Goal: Task Accomplishment & Management: Use online tool/utility

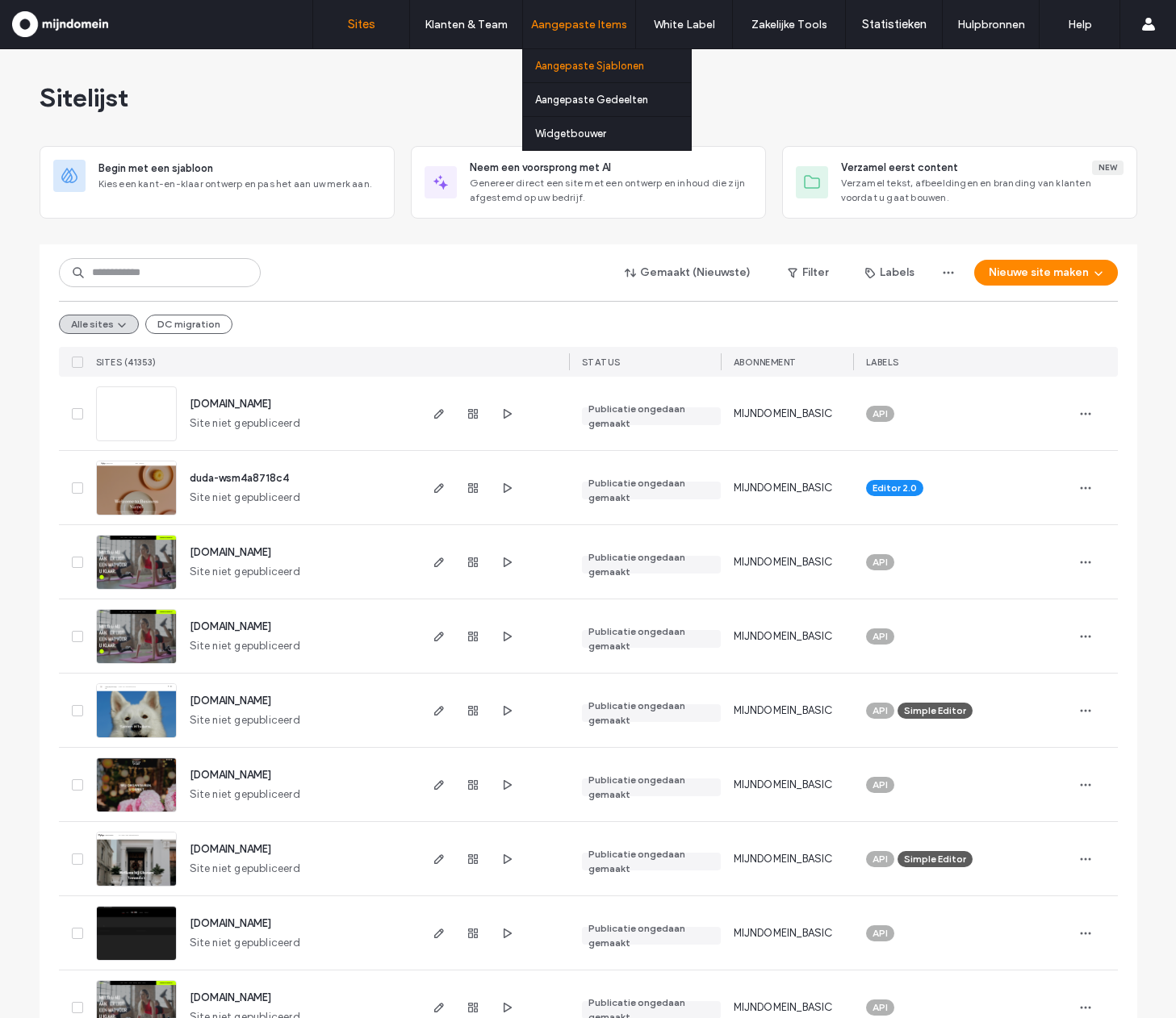
click at [614, 69] on label "Aangepaste Sjablonen" at bounding box center [589, 65] width 109 height 12
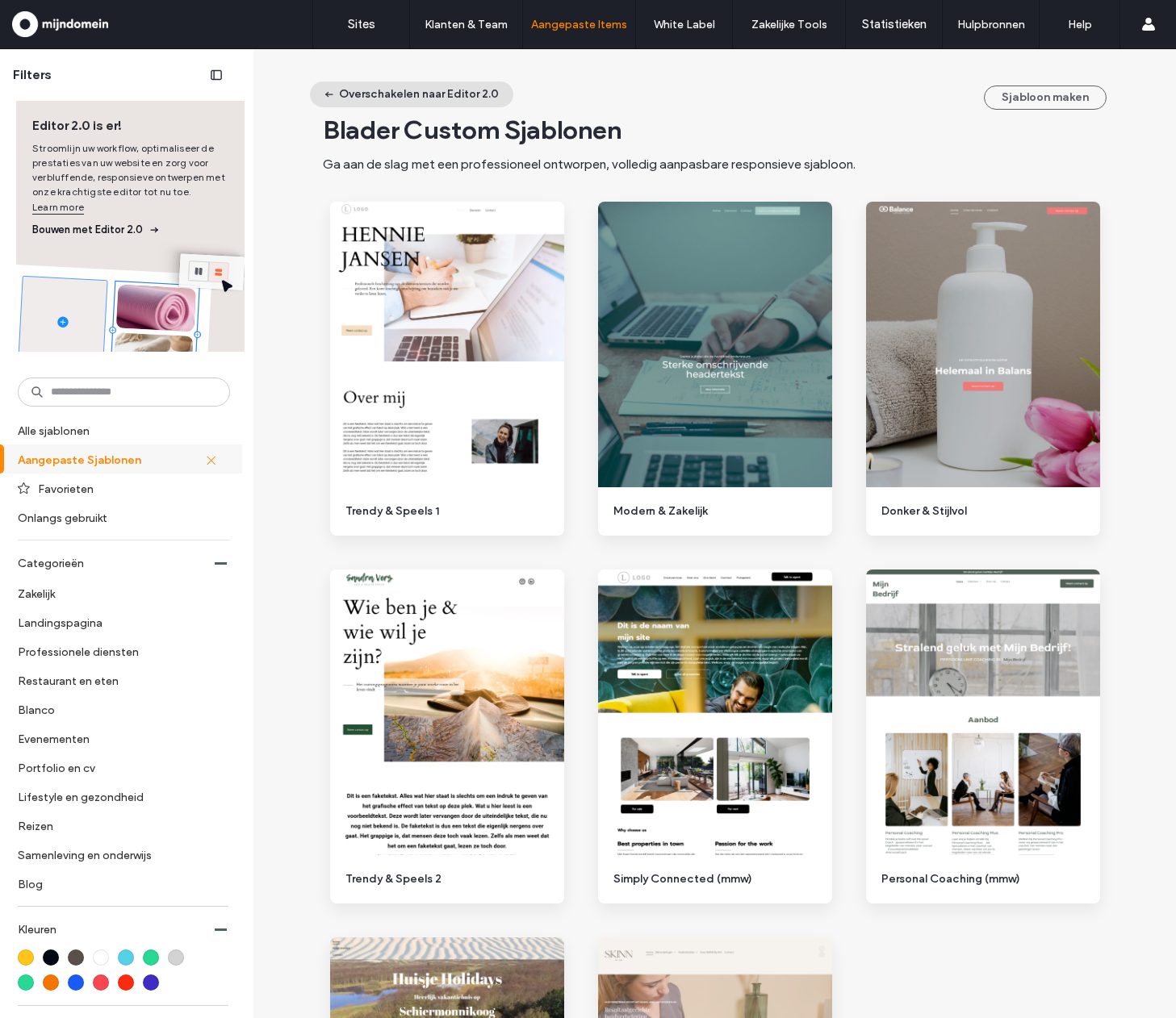
click at [443, 99] on button "Overschakelen naar Editor 2.0" at bounding box center [411, 94] width 203 height 26
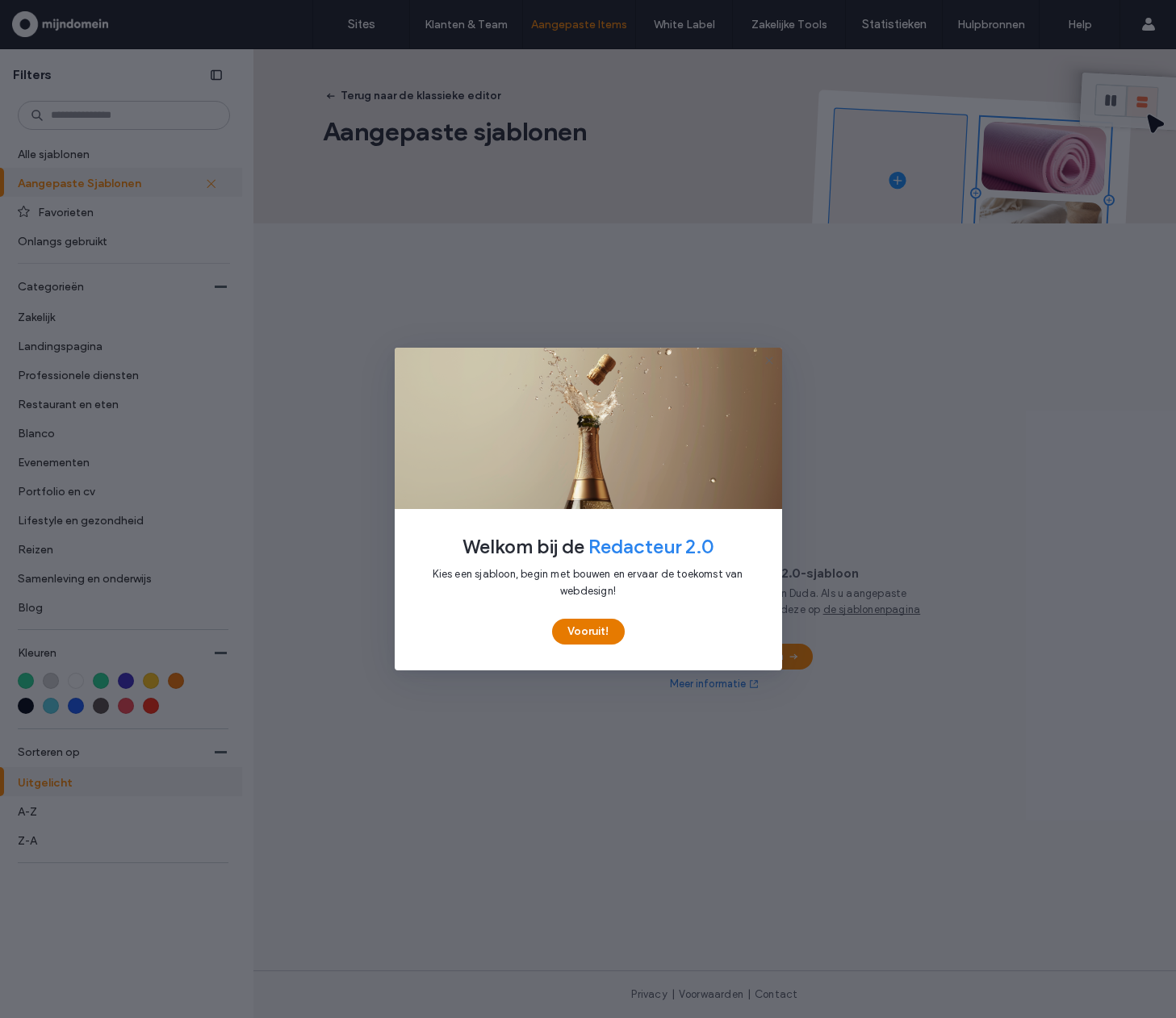
click at [594, 628] on button "Vooruit!" at bounding box center [588, 631] width 73 height 26
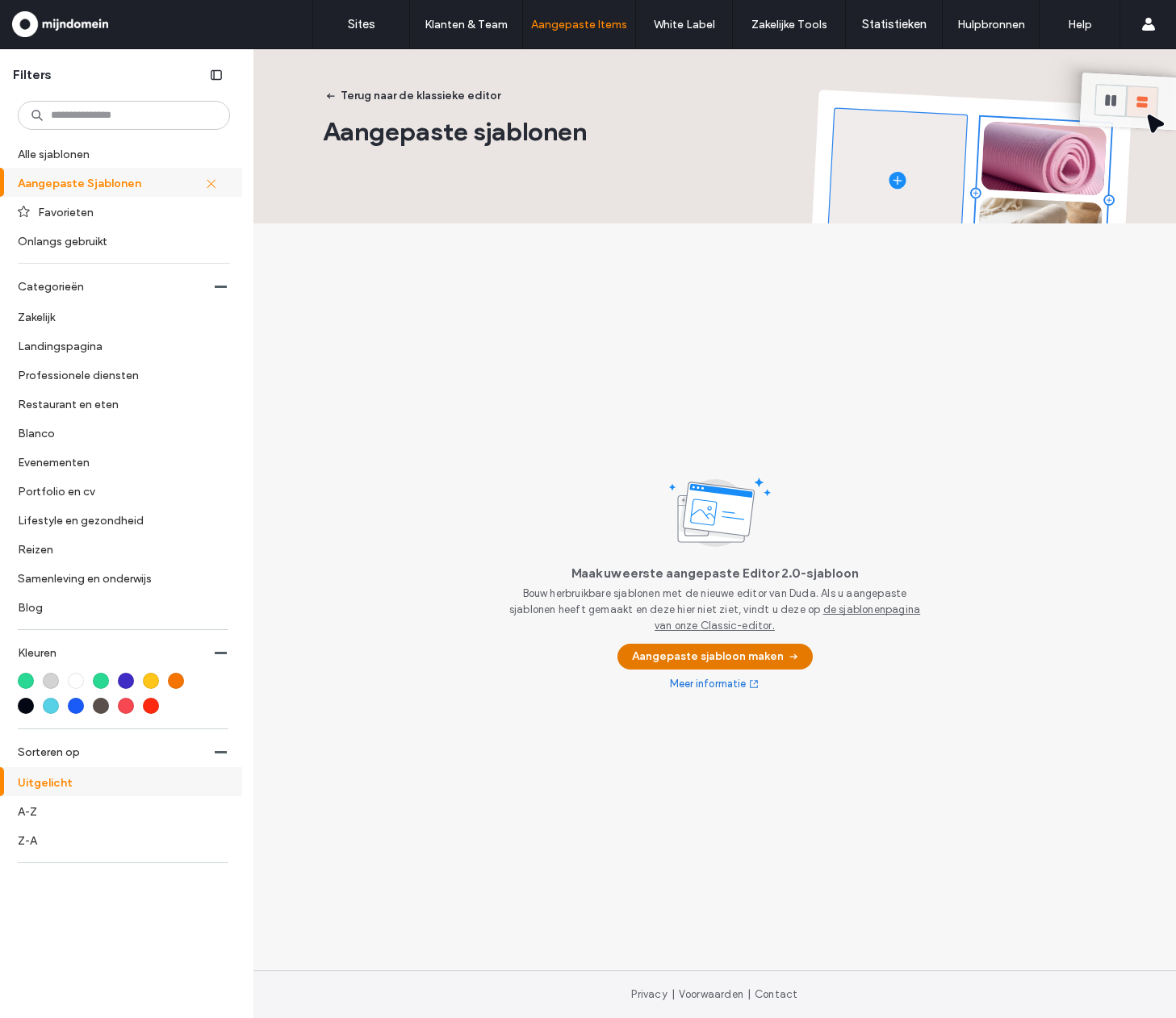
click at [776, 658] on button "Aangepaste sjabloon maken" at bounding box center [715, 656] width 196 height 26
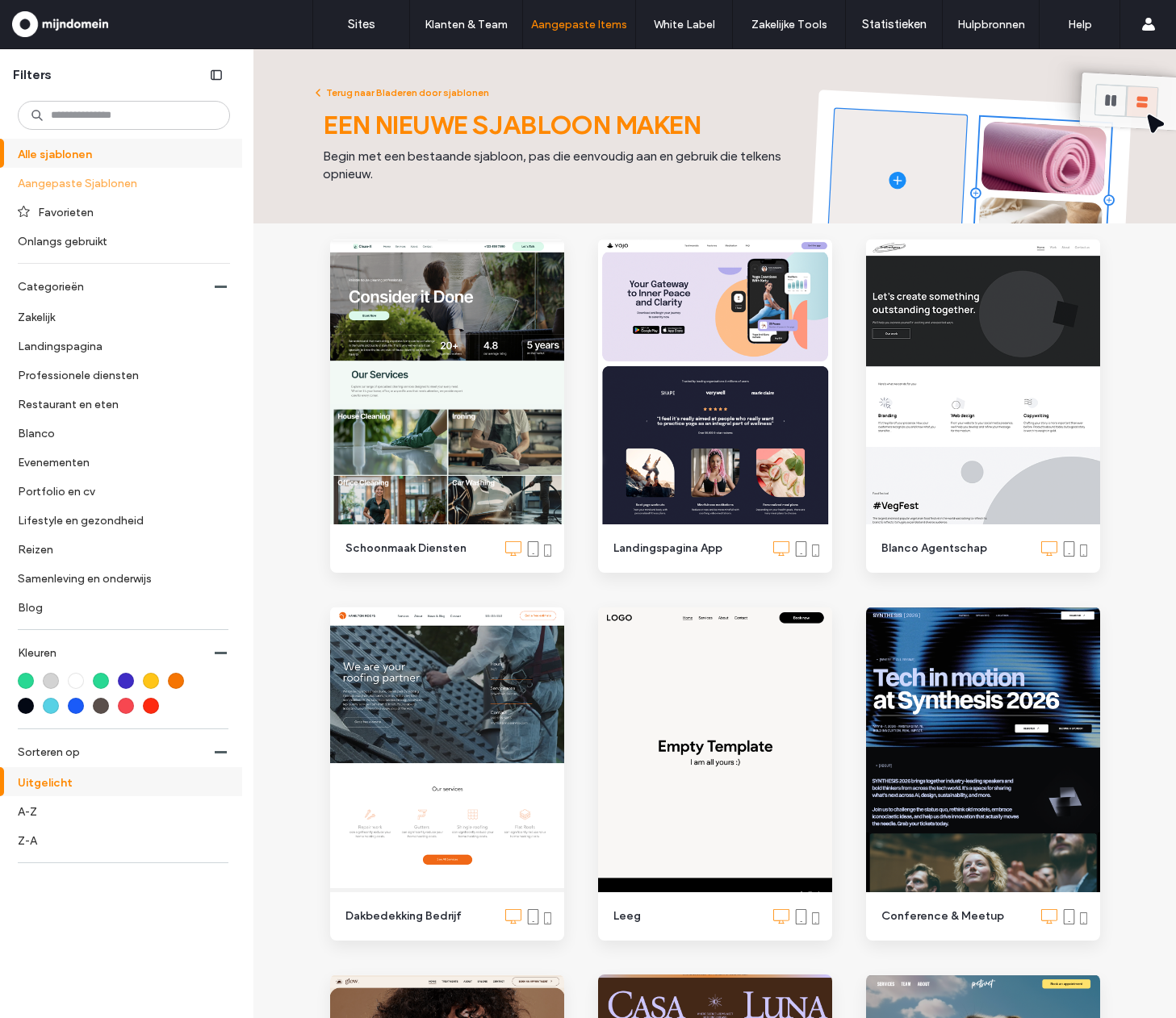
click at [109, 181] on label "Aangepaste Sjablonen" at bounding box center [116, 183] width 198 height 28
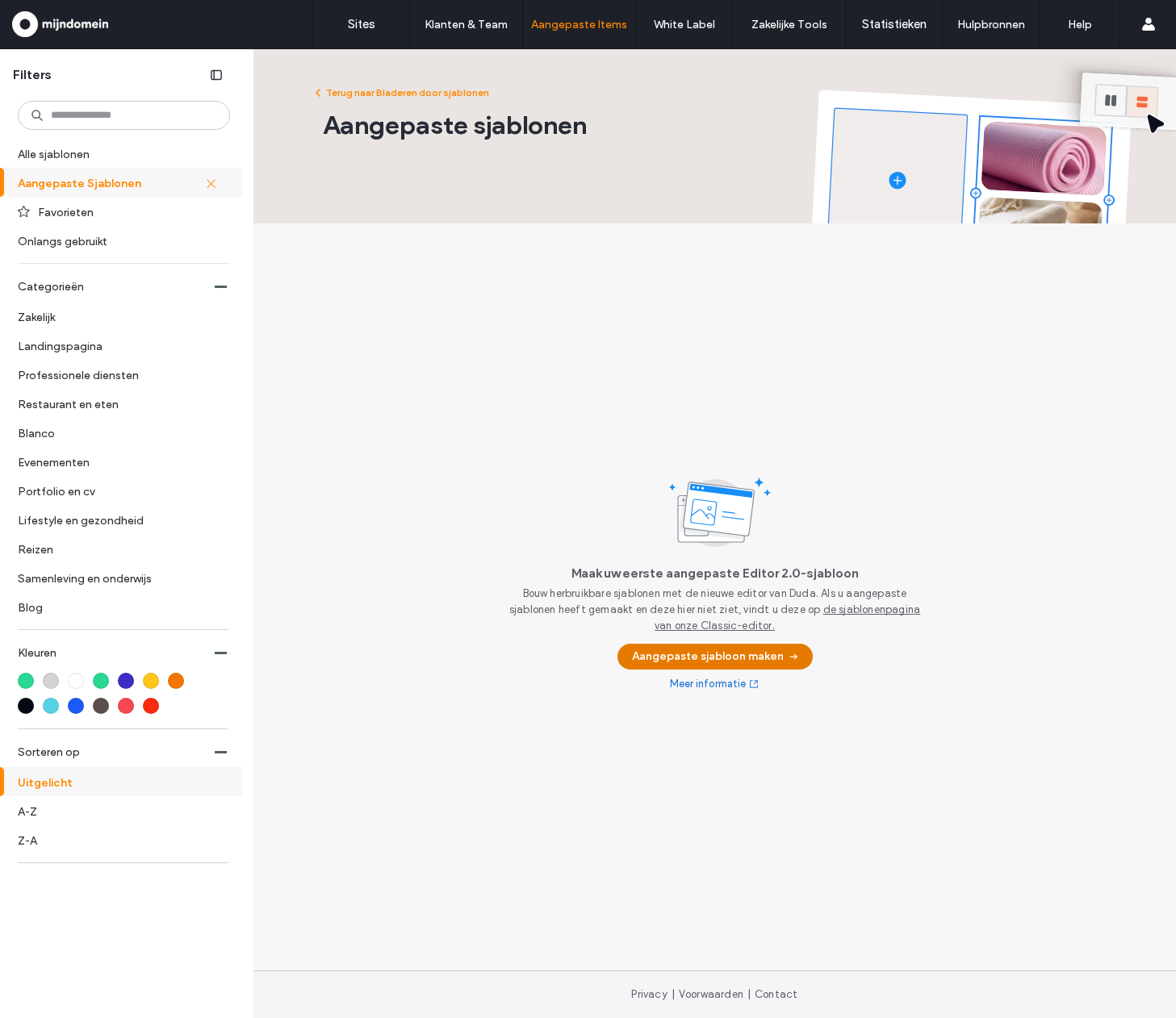
click at [667, 649] on button "Aangepaste sjabloon maken" at bounding box center [715, 656] width 196 height 26
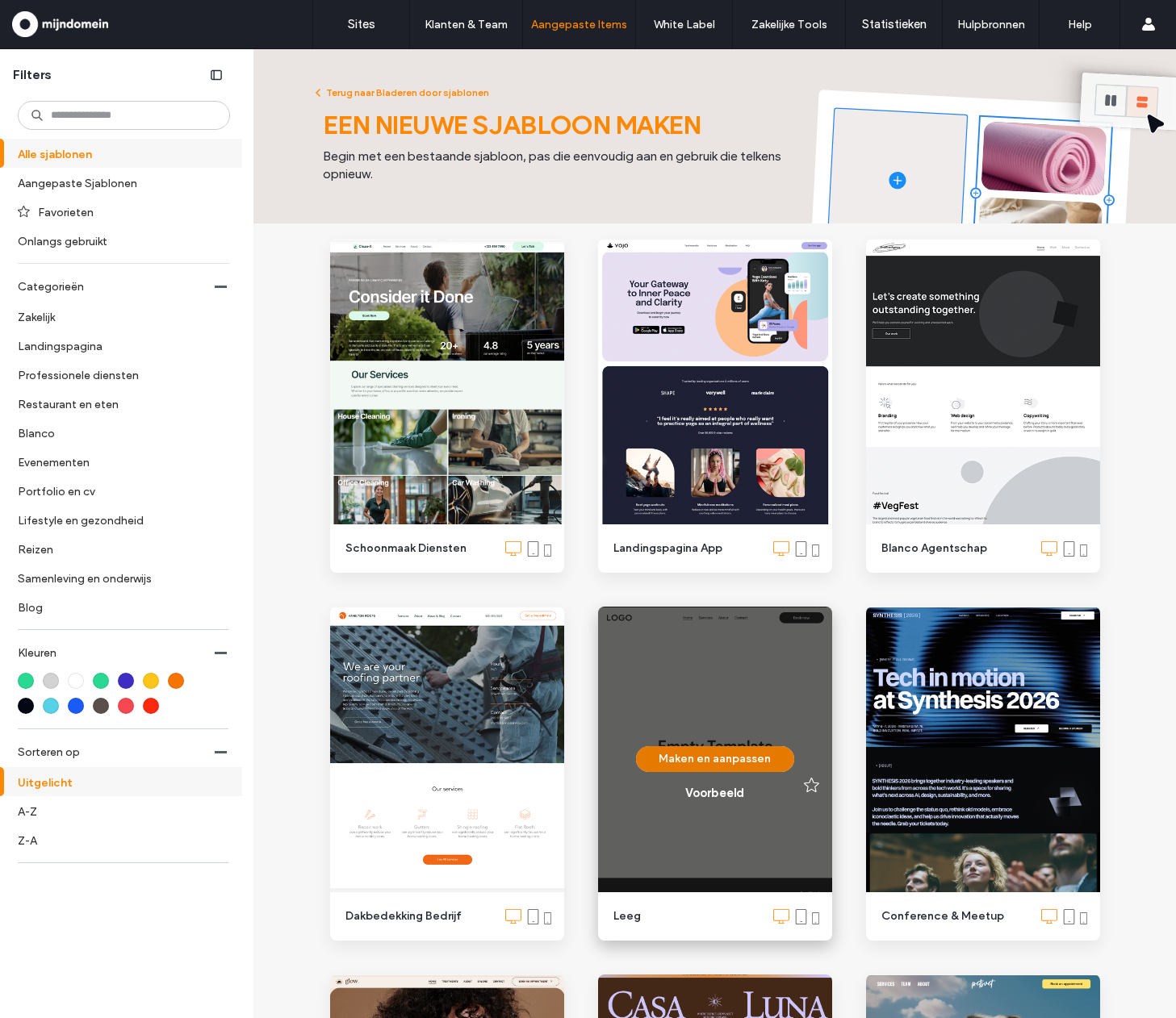
click at [730, 753] on button "Maken en aanpassen" at bounding box center [715, 759] width 158 height 26
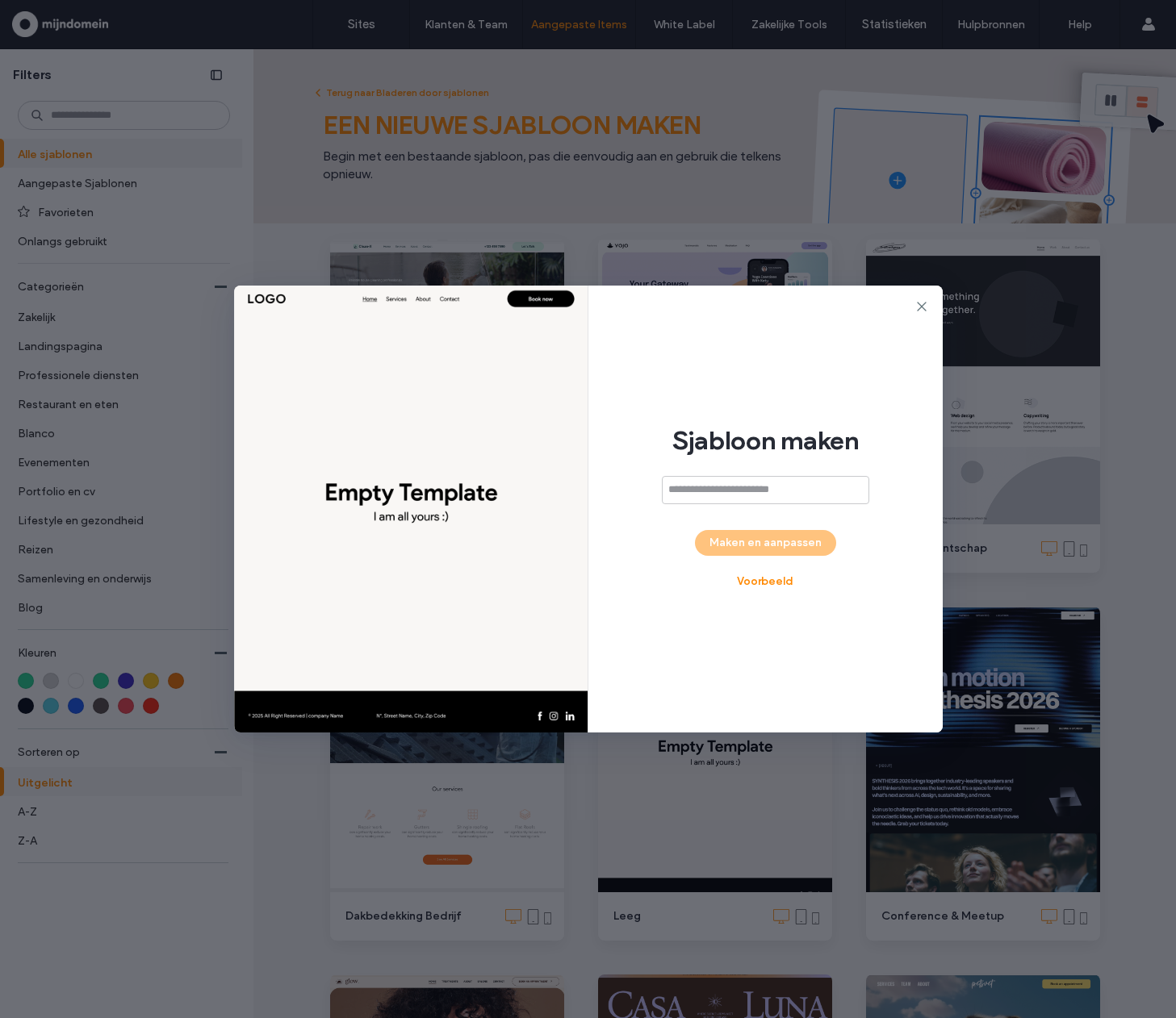
click at [762, 495] on input at bounding box center [766, 491] width 207 height 28
type input "******"
click at [806, 538] on button "Maken en aanpassen" at bounding box center [765, 542] width 141 height 26
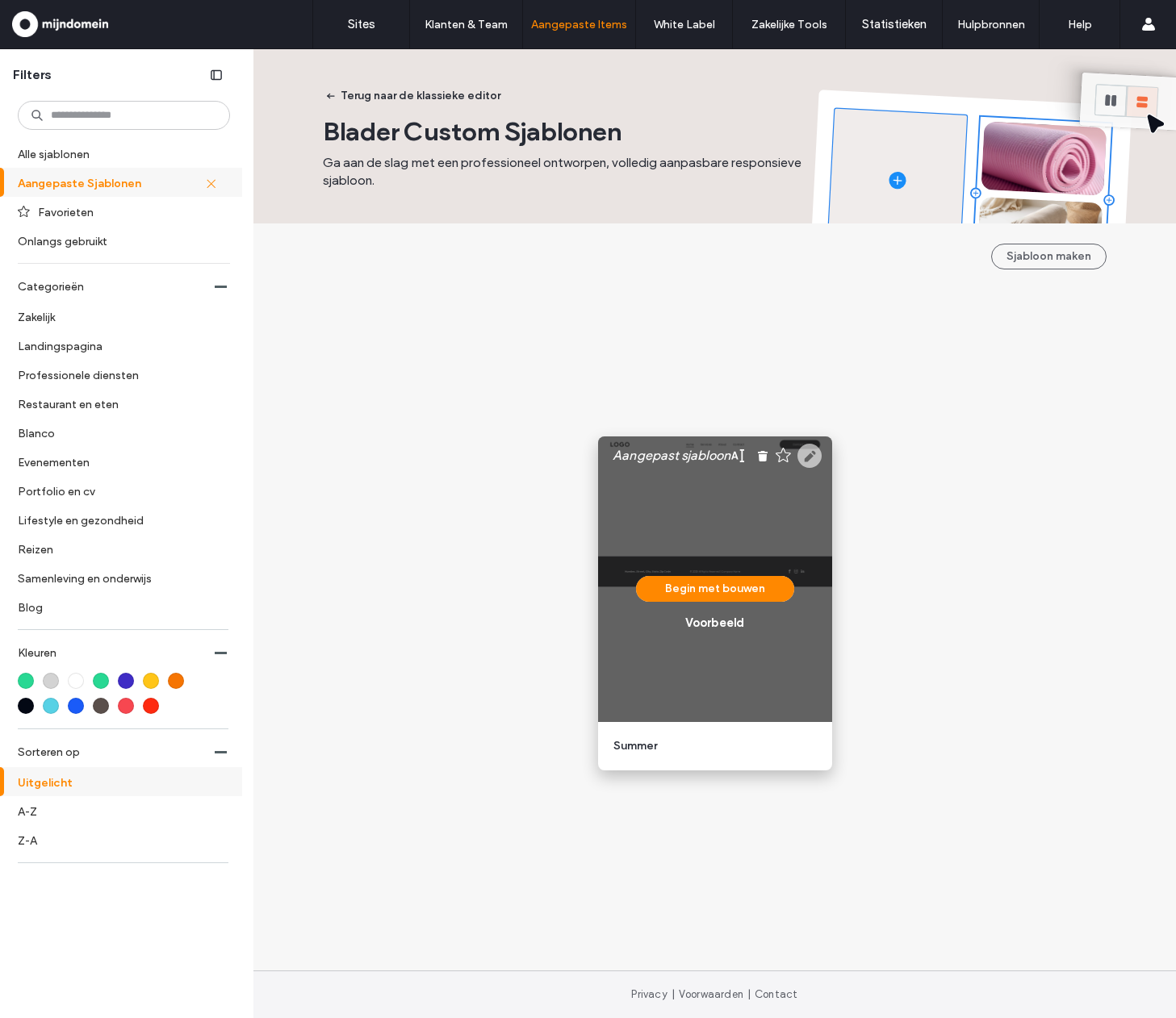
click at [813, 453] on icon at bounding box center [809, 456] width 24 height 24
click at [781, 526] on div "Begin met bouwen Voorbeeld" at bounding box center [715, 603] width 234 height 334
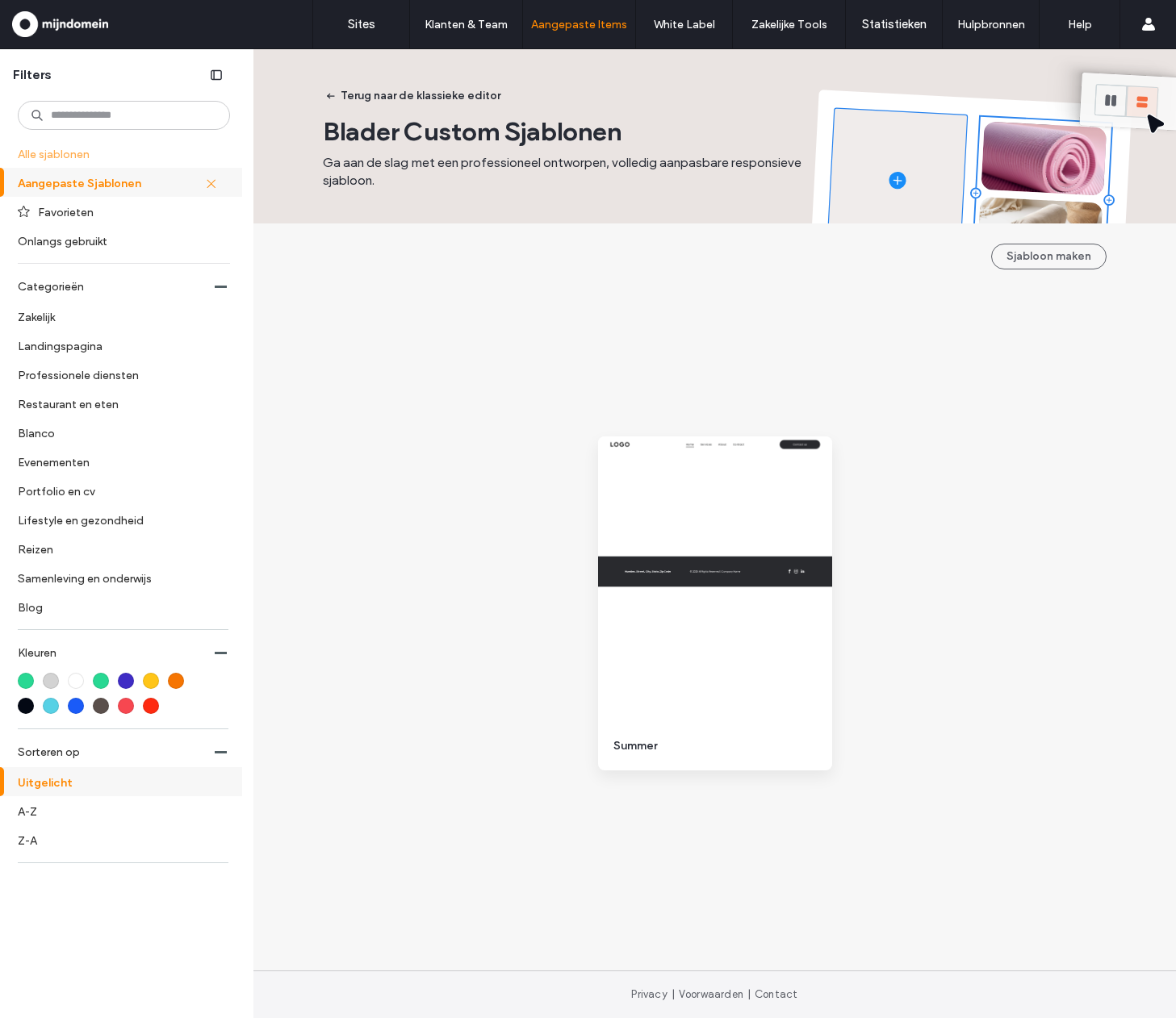
click at [104, 151] on label "Alle sjablonen" at bounding box center [122, 154] width 209 height 28
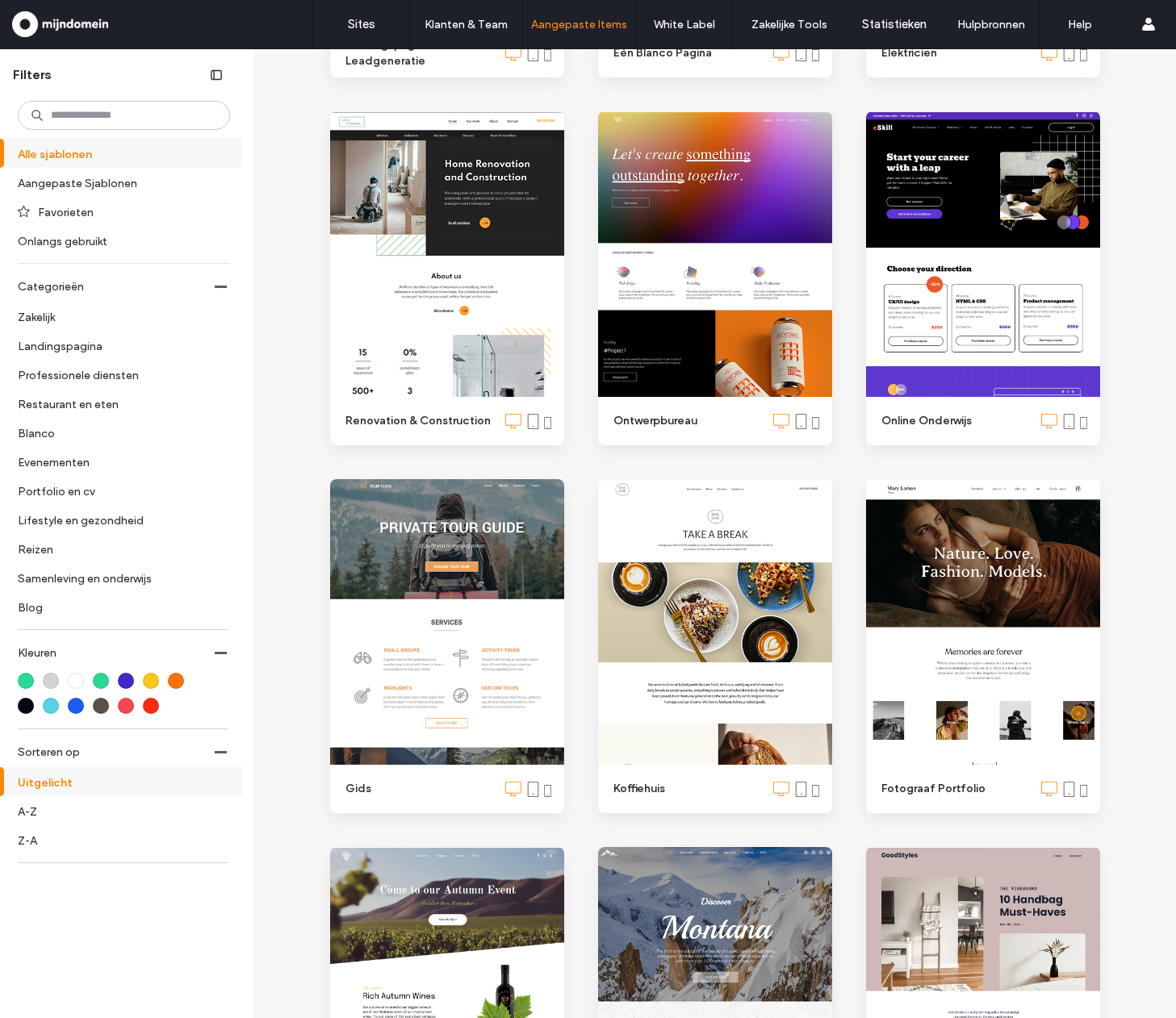
scroll to position [3512, 0]
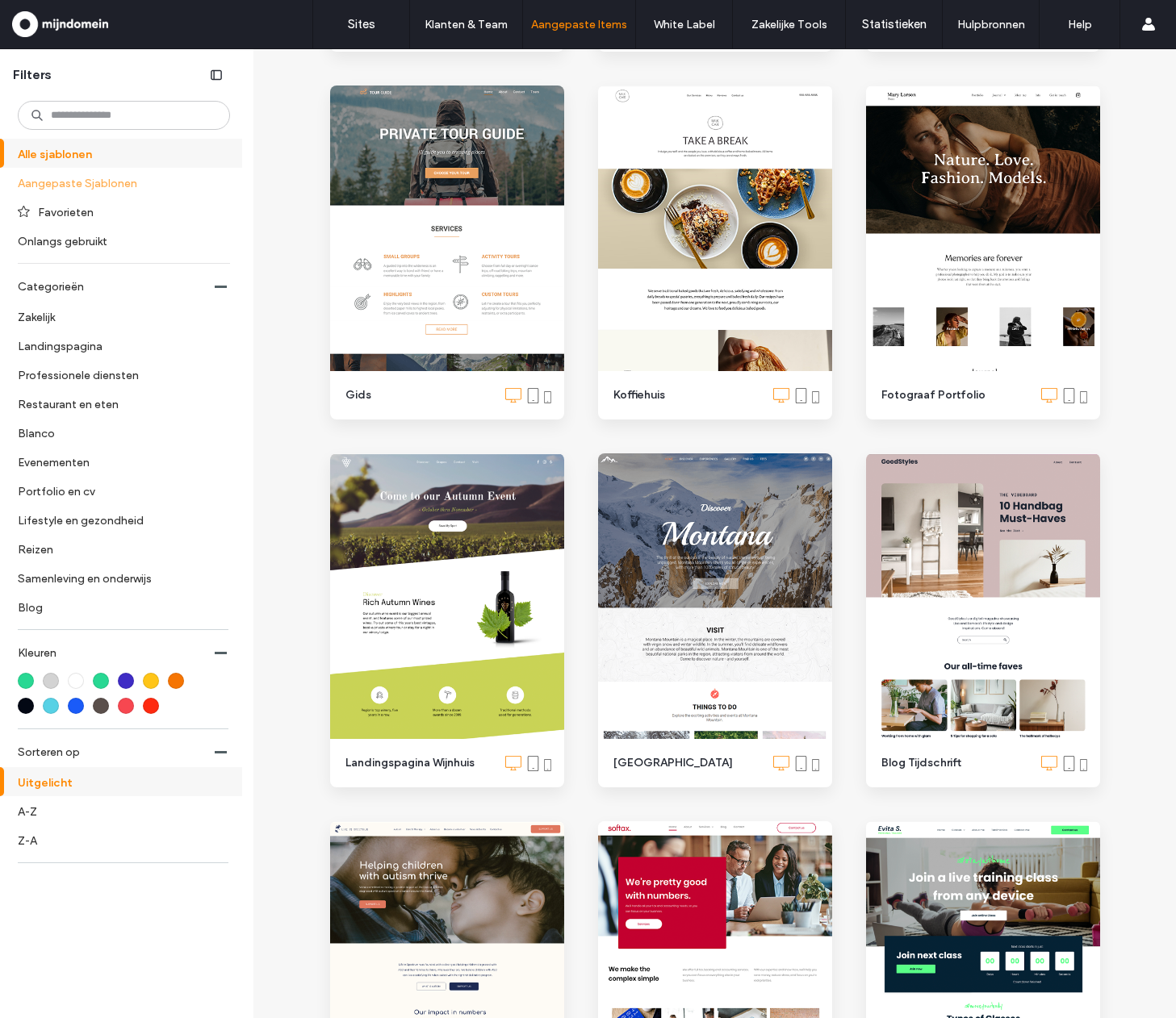
click at [101, 193] on label "Aangepaste Sjablonen" at bounding box center [116, 183] width 198 height 28
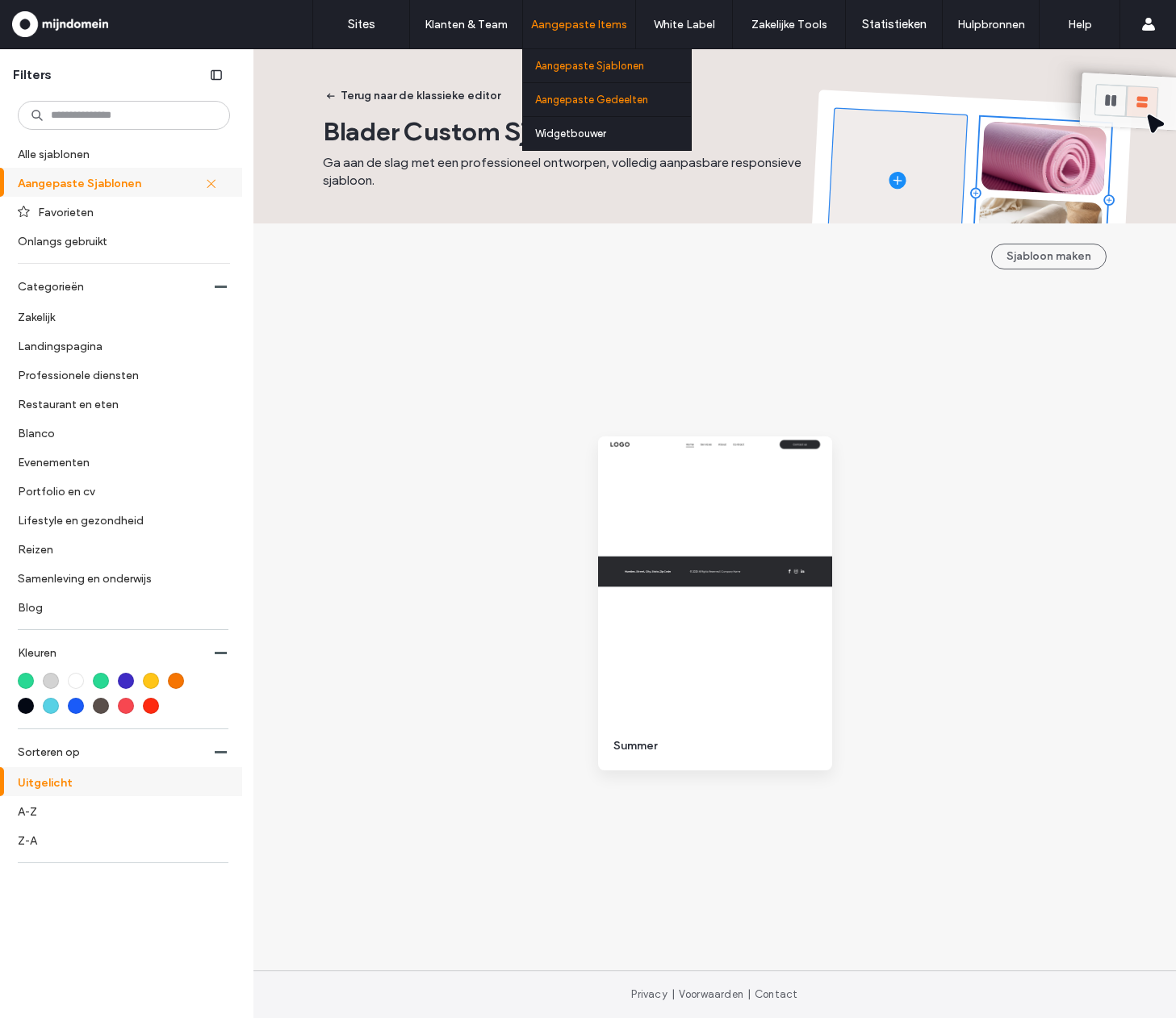
click at [589, 101] on label "Aangepaste Gedeelten" at bounding box center [591, 99] width 113 height 12
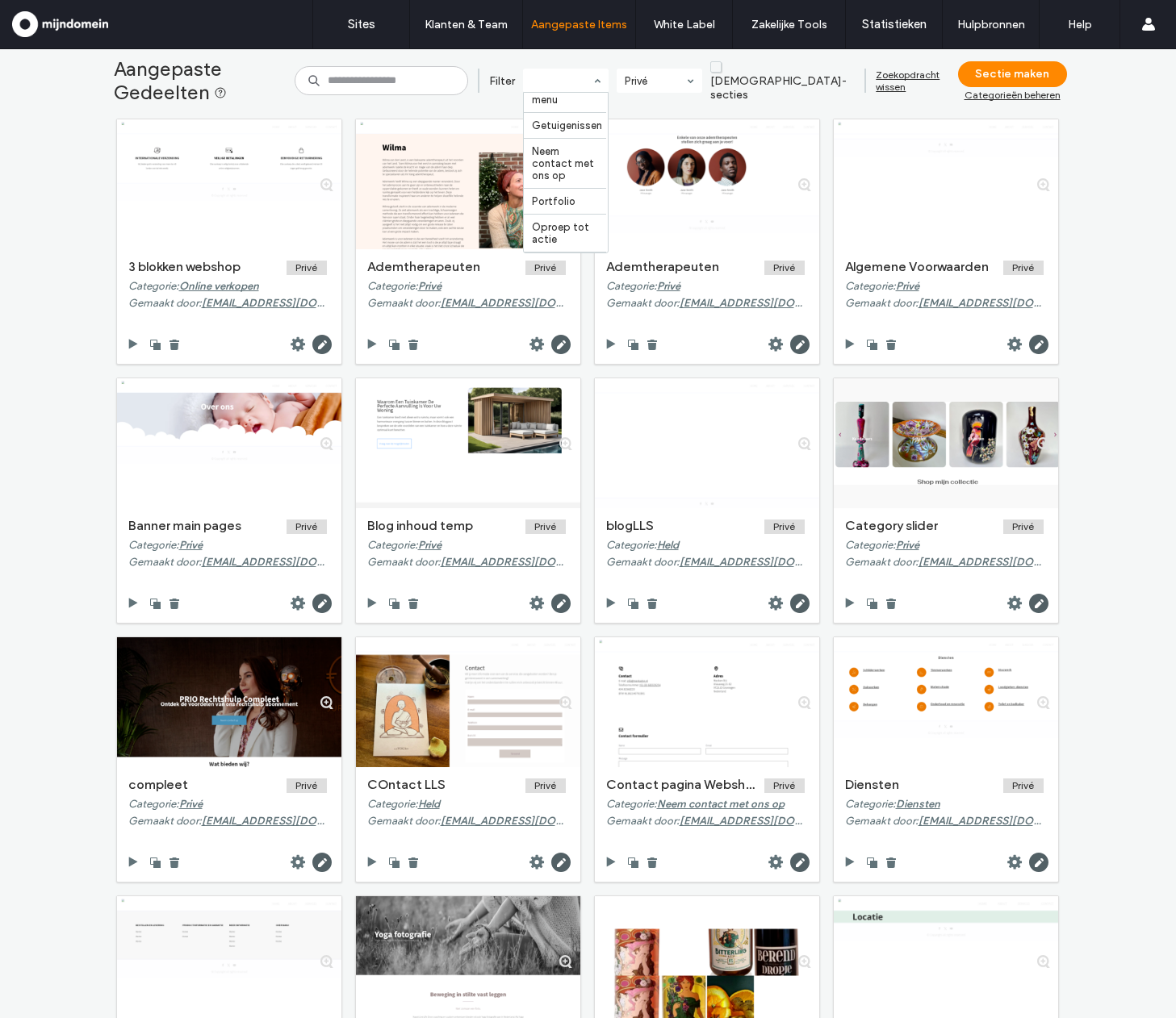
scroll to position [518, 0]
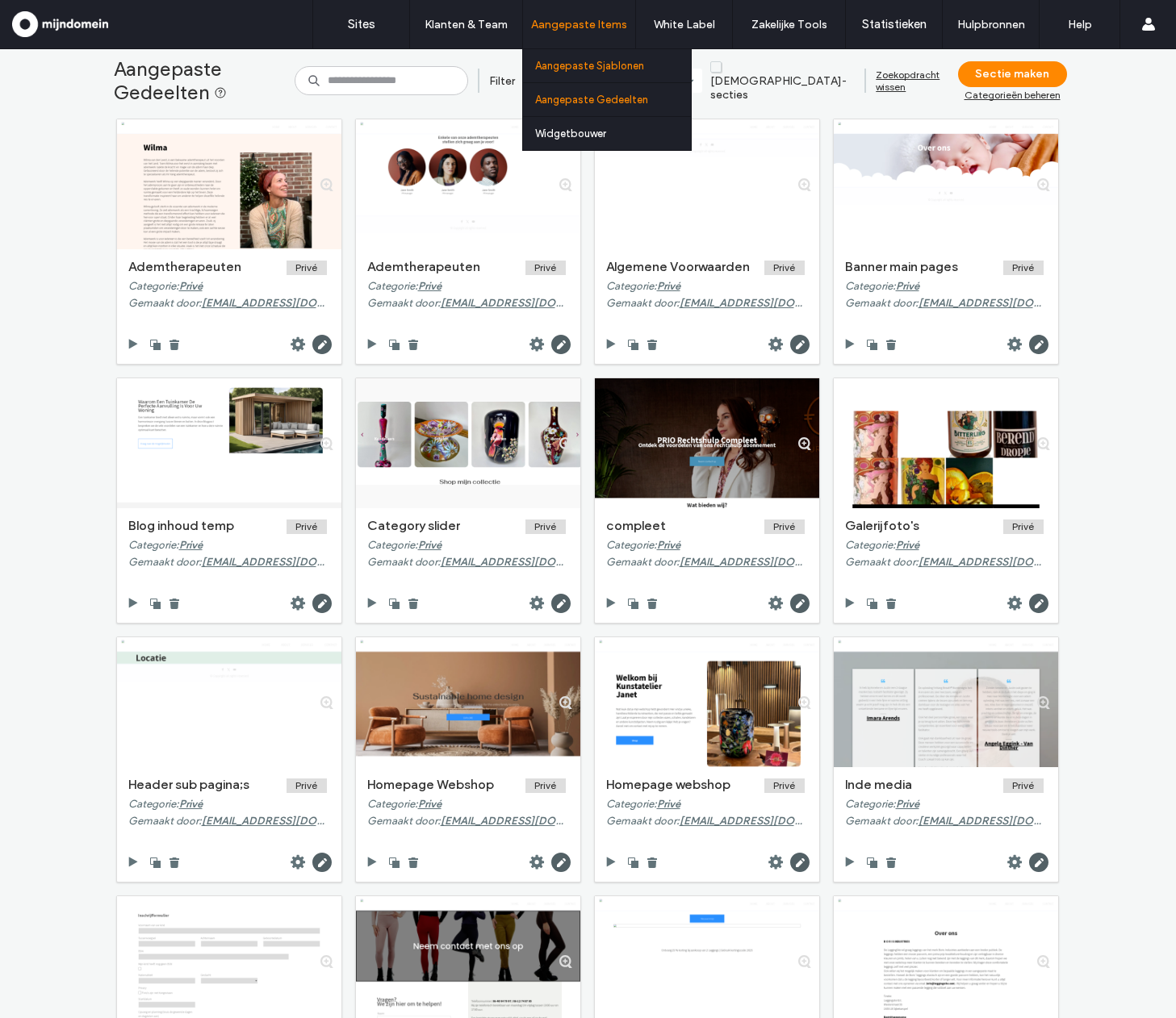
click at [593, 53] on link "Aangepaste Sjablonen" at bounding box center [613, 66] width 155 height 33
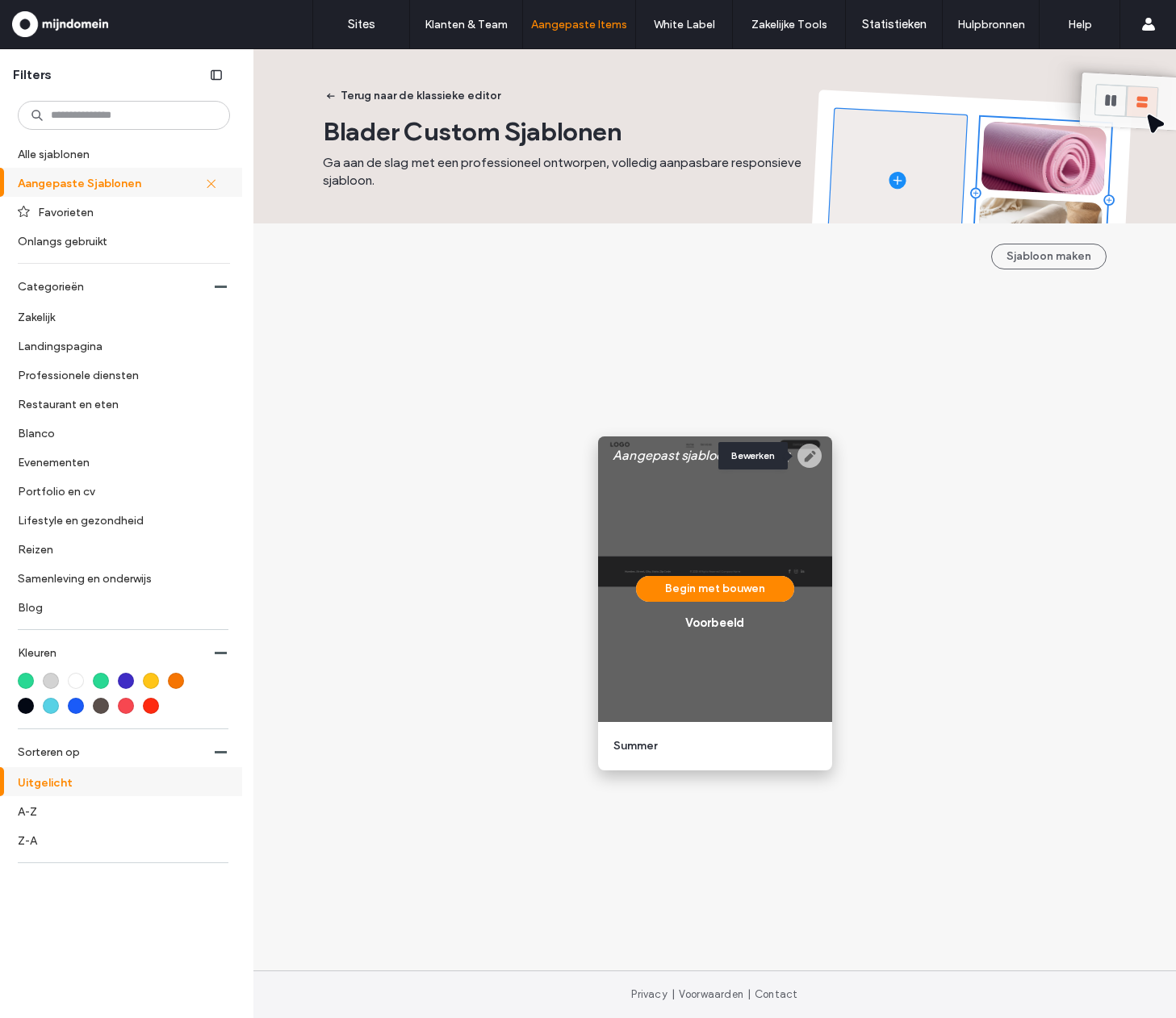
click at [808, 455] on icon at bounding box center [809, 456] width 24 height 24
click at [762, 456] on use at bounding box center [762, 456] width 10 height 11
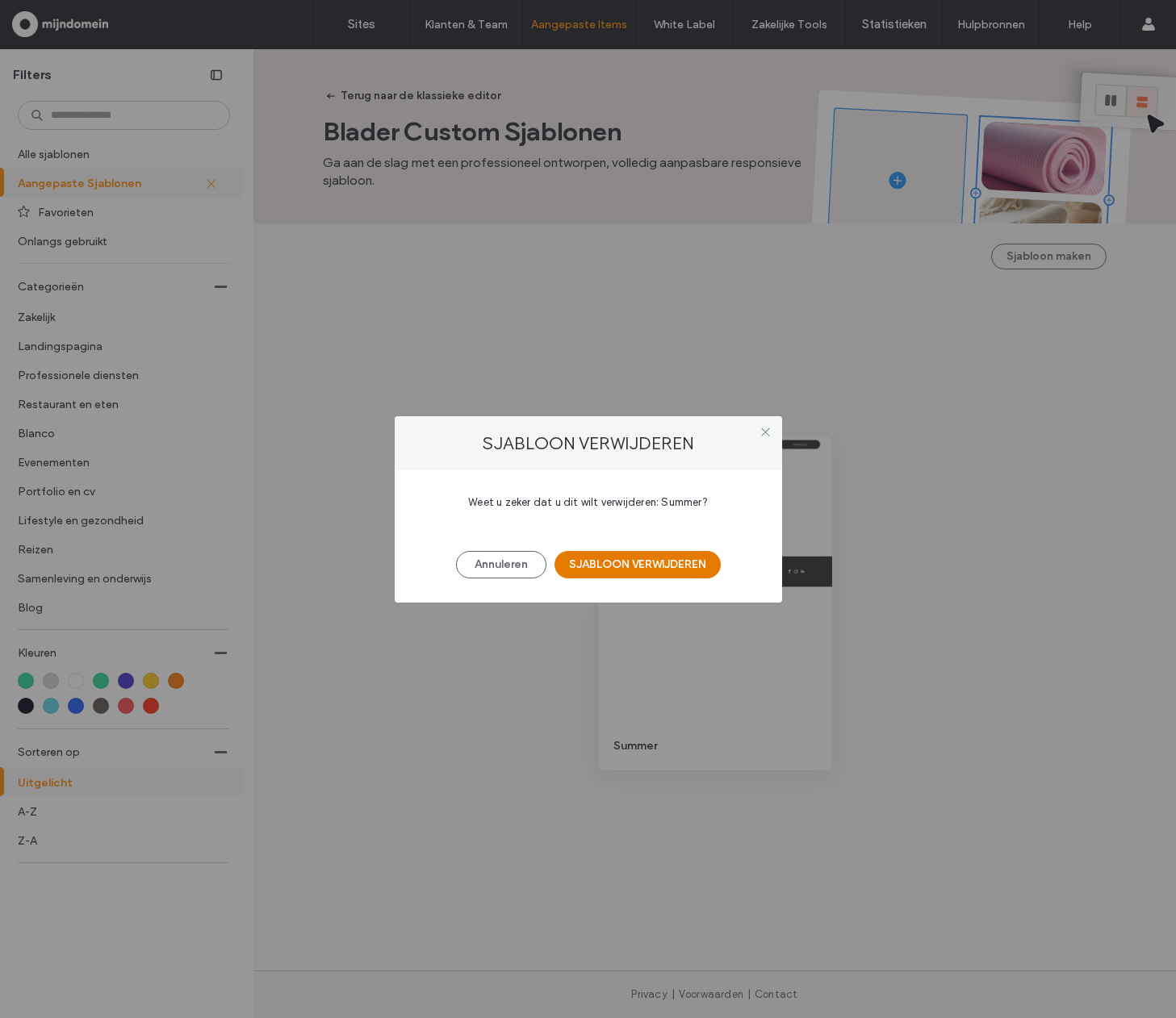
drag, startPoint x: 660, startPoint y: 562, endPoint x: 700, endPoint y: 564, distance: 40.0
click at [660, 562] on button "SJABLOON VERWIJDEREN" at bounding box center [637, 564] width 166 height 28
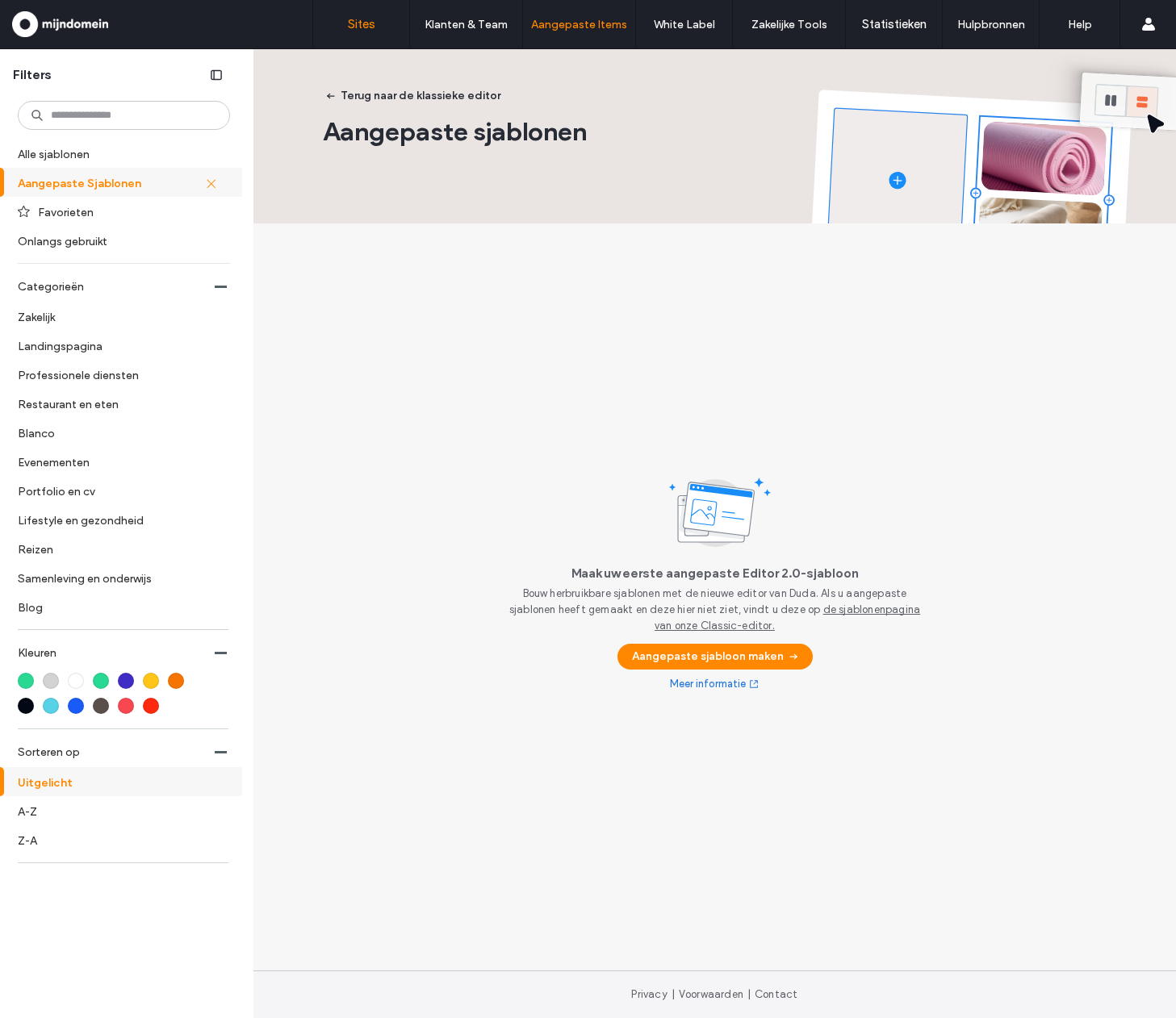
click at [364, 27] on label "Sites" at bounding box center [361, 23] width 28 height 14
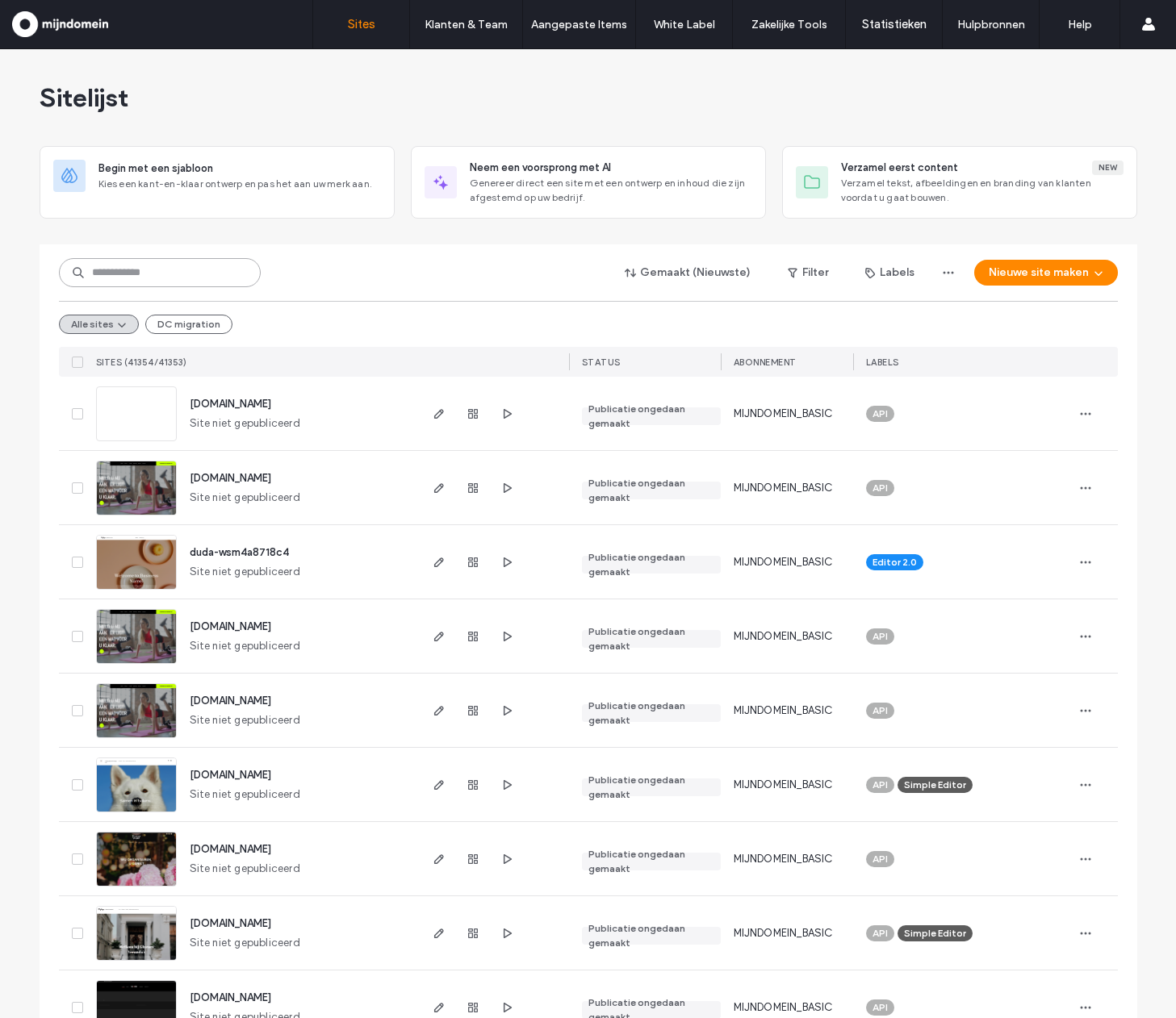
click at [173, 267] on input at bounding box center [159, 272] width 201 height 29
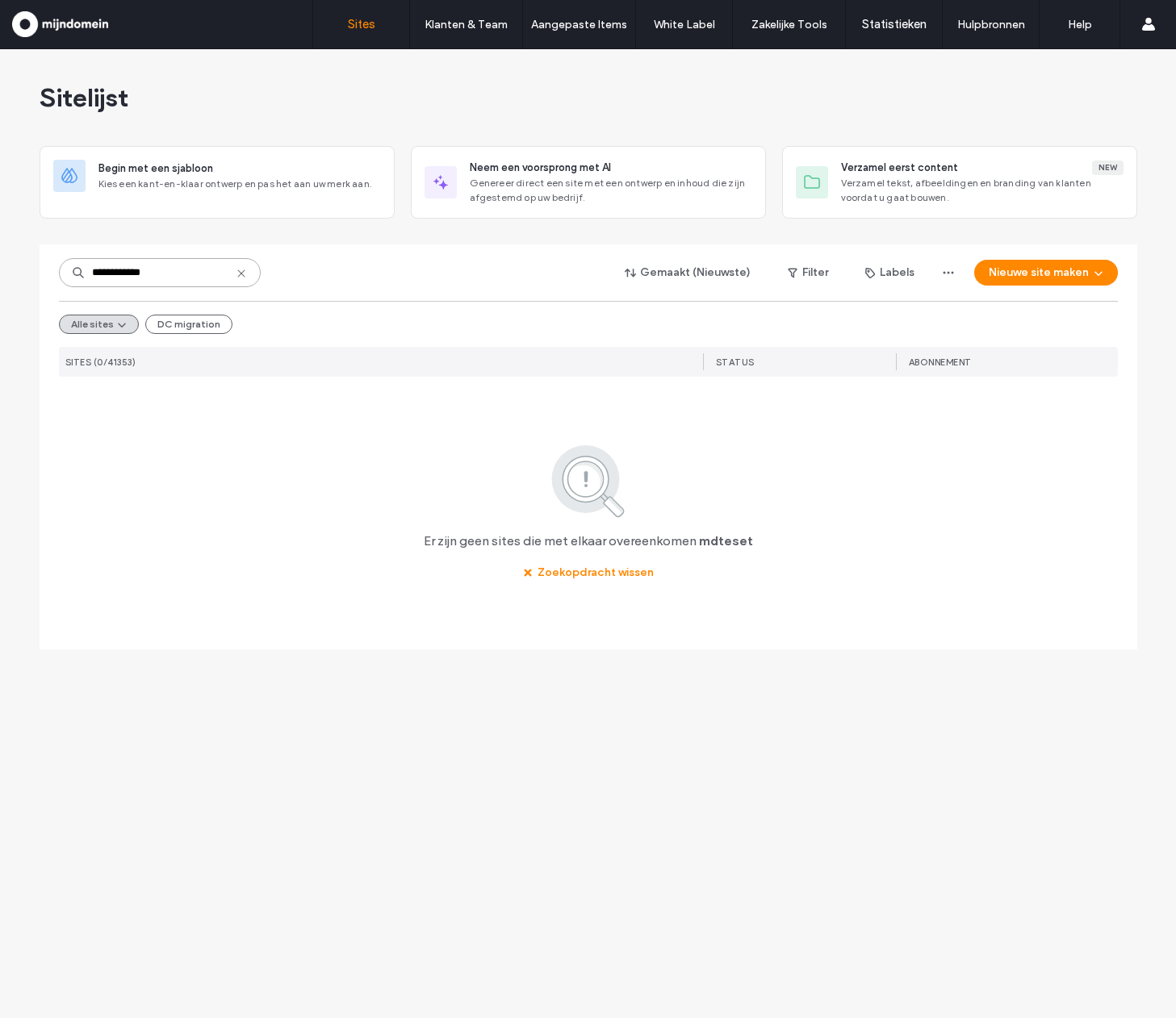
type input "**********"
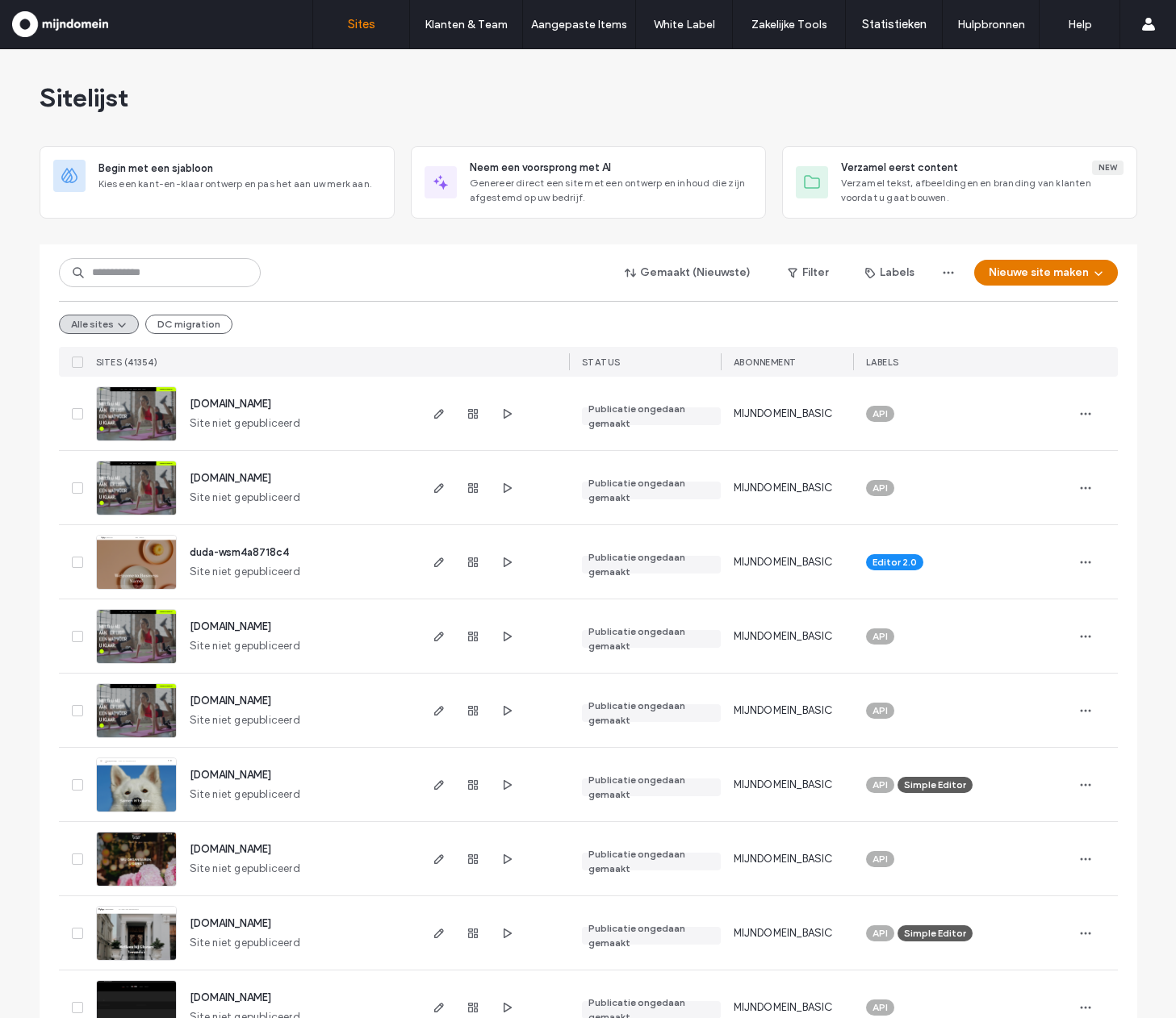
click at [1095, 273] on icon "button" at bounding box center [1097, 272] width 13 height 13
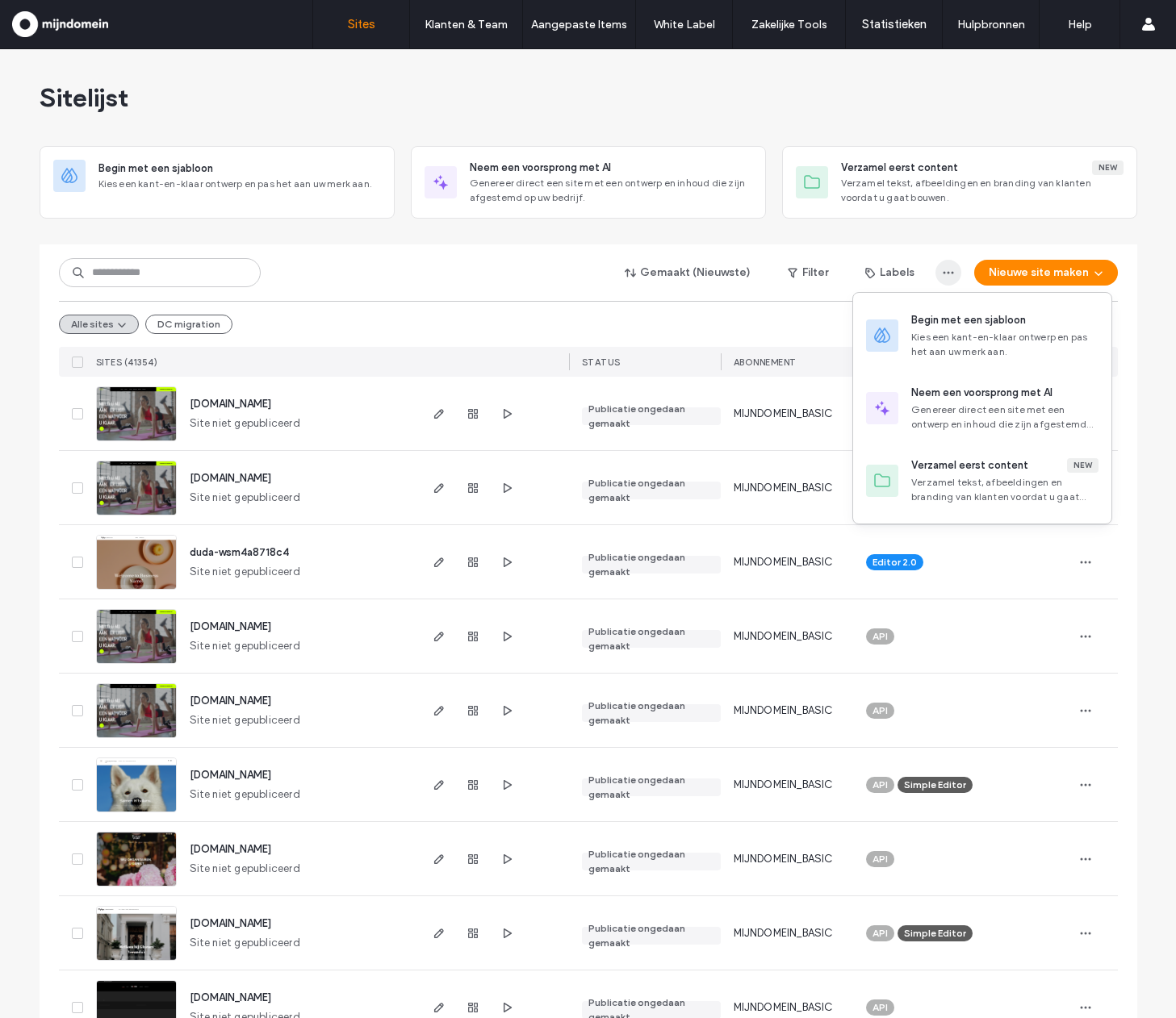
click at [943, 272] on use "button" at bounding box center [948, 272] width 11 height 3
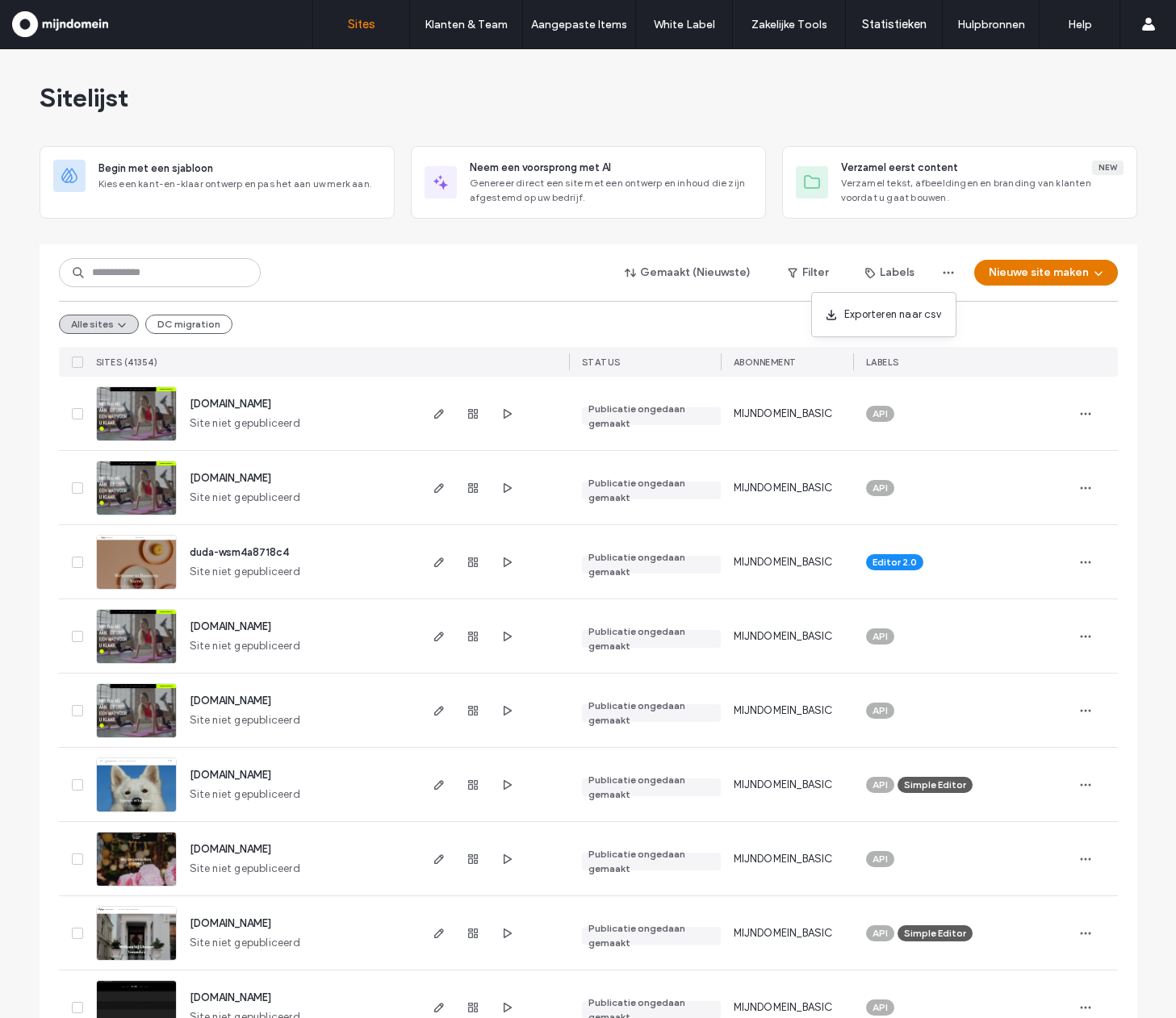
click at [1092, 277] on icon "button" at bounding box center [1097, 272] width 13 height 13
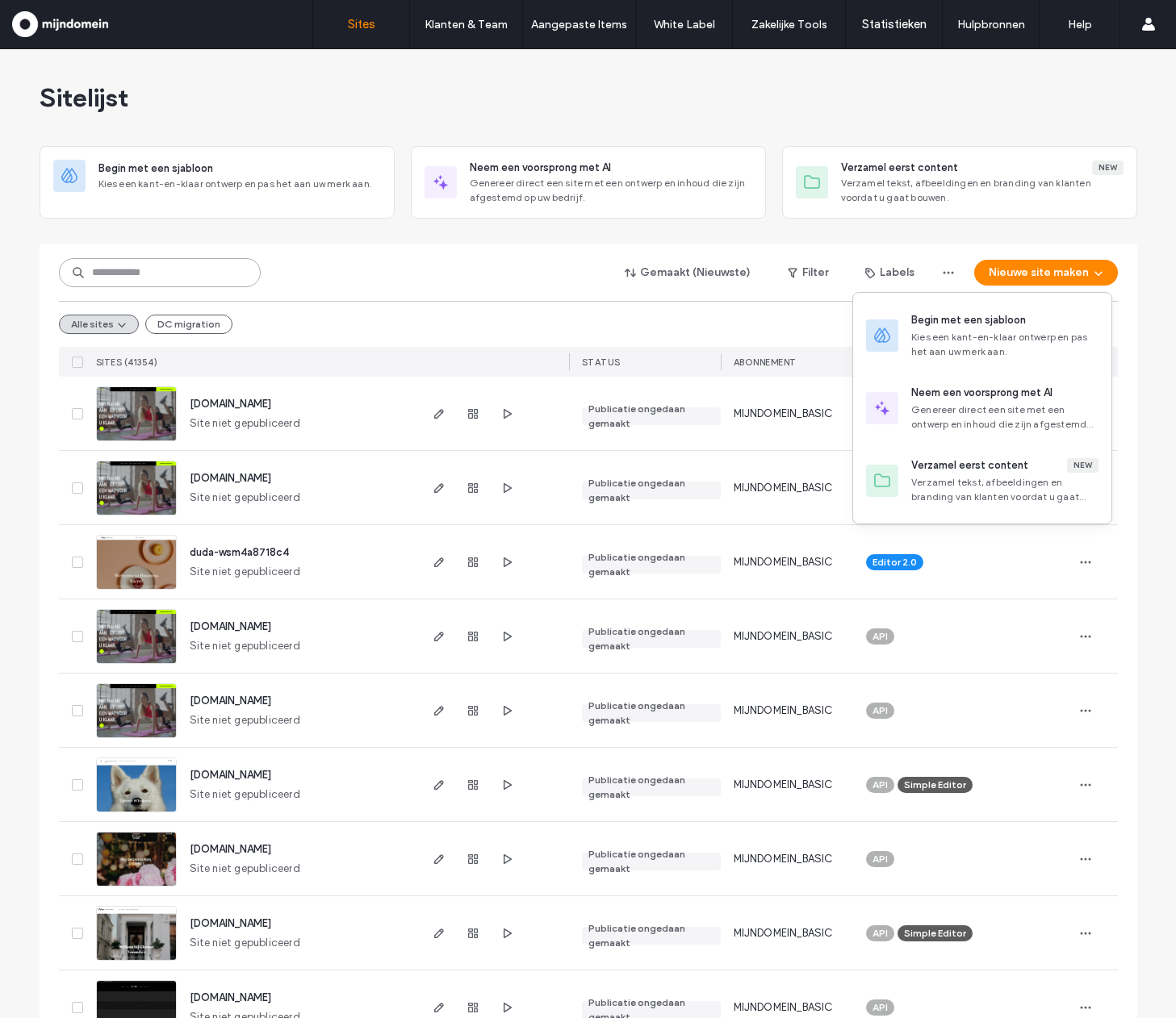
click at [152, 287] on input at bounding box center [159, 272] width 201 height 29
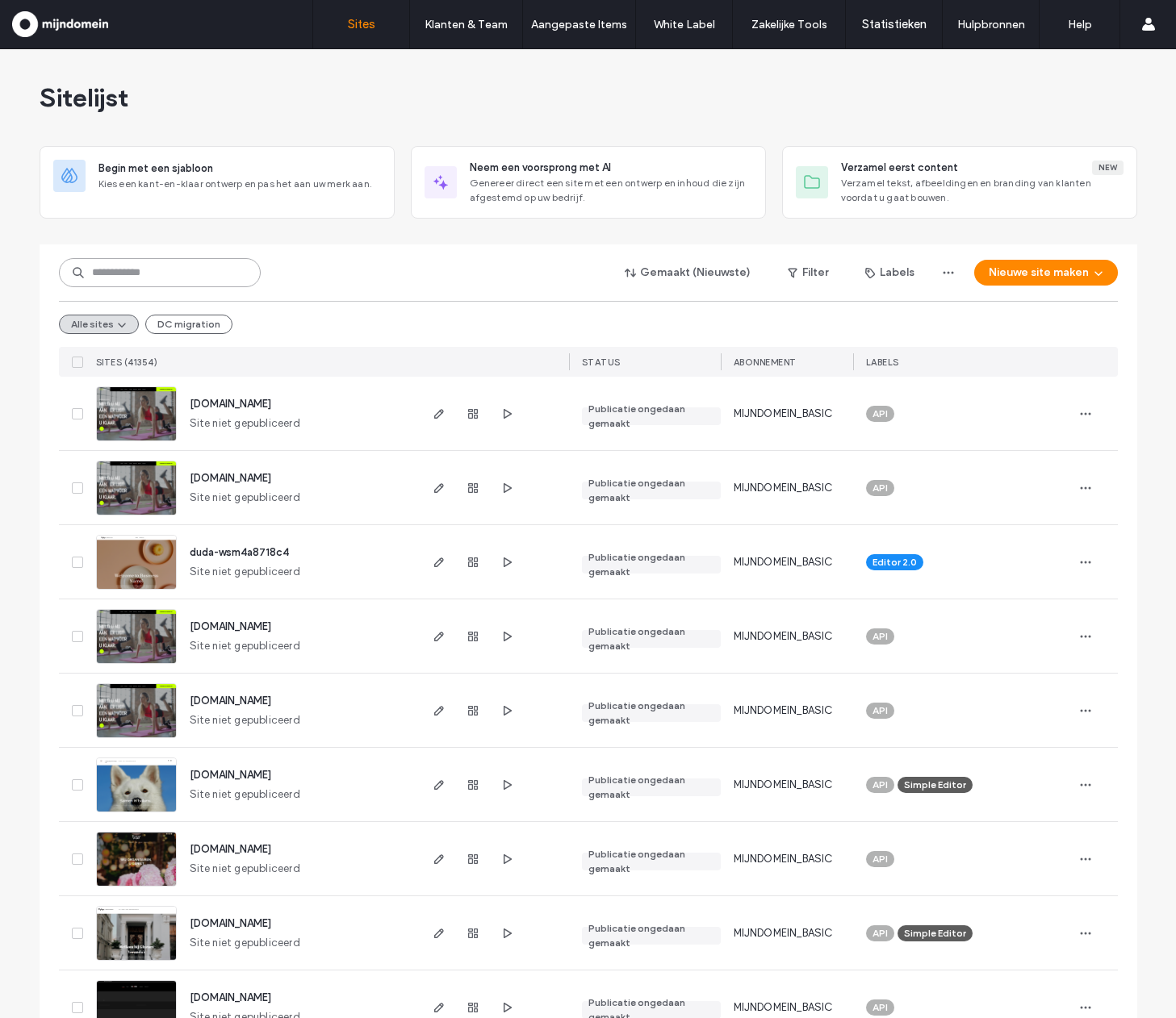
click at [155, 282] on input at bounding box center [159, 272] width 201 height 29
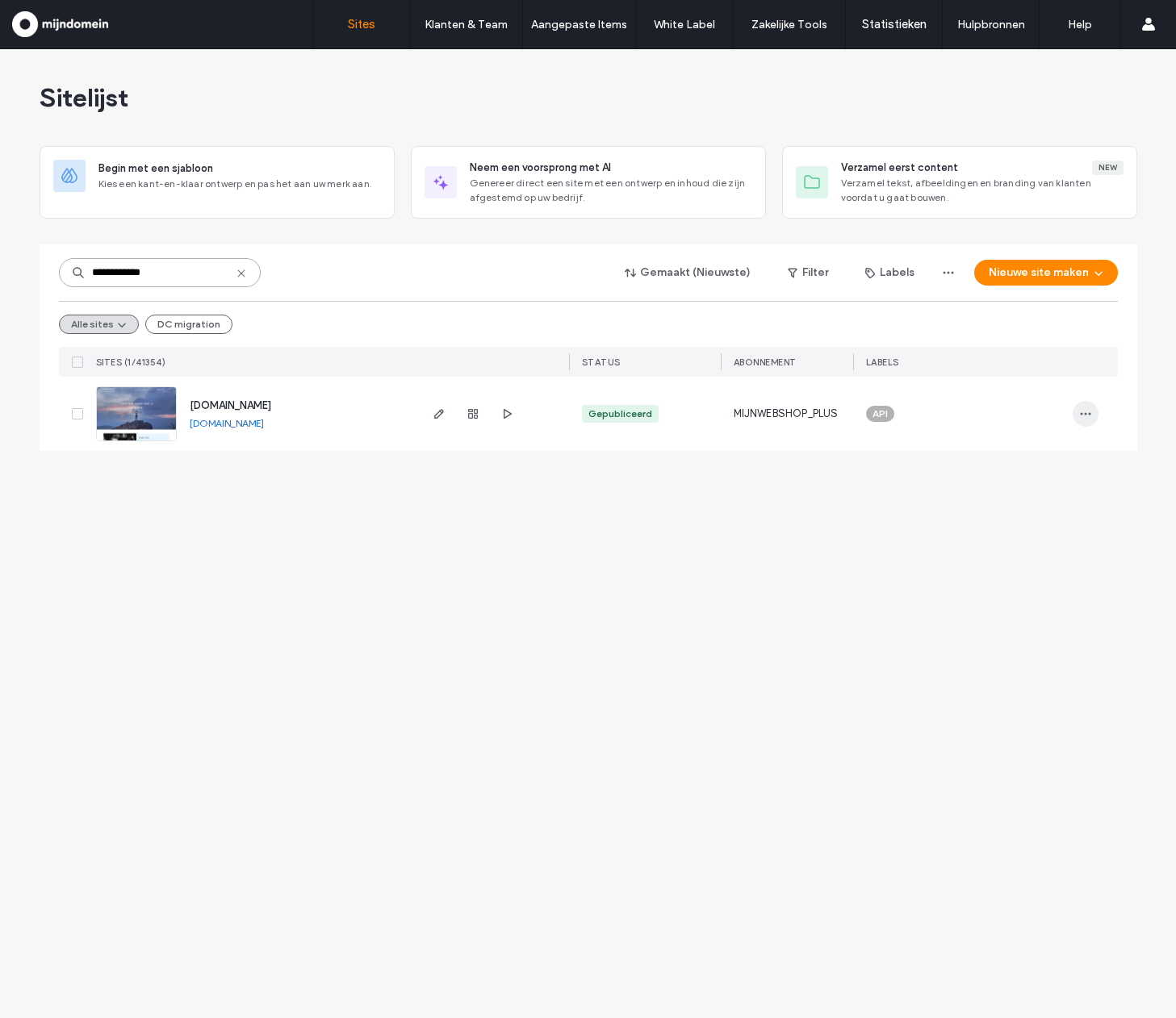
type input "**********"
click at [1087, 413] on use "button" at bounding box center [1085, 414] width 11 height 3
click at [1014, 569] on div "Site resetten" at bounding box center [993, 578] width 209 height 31
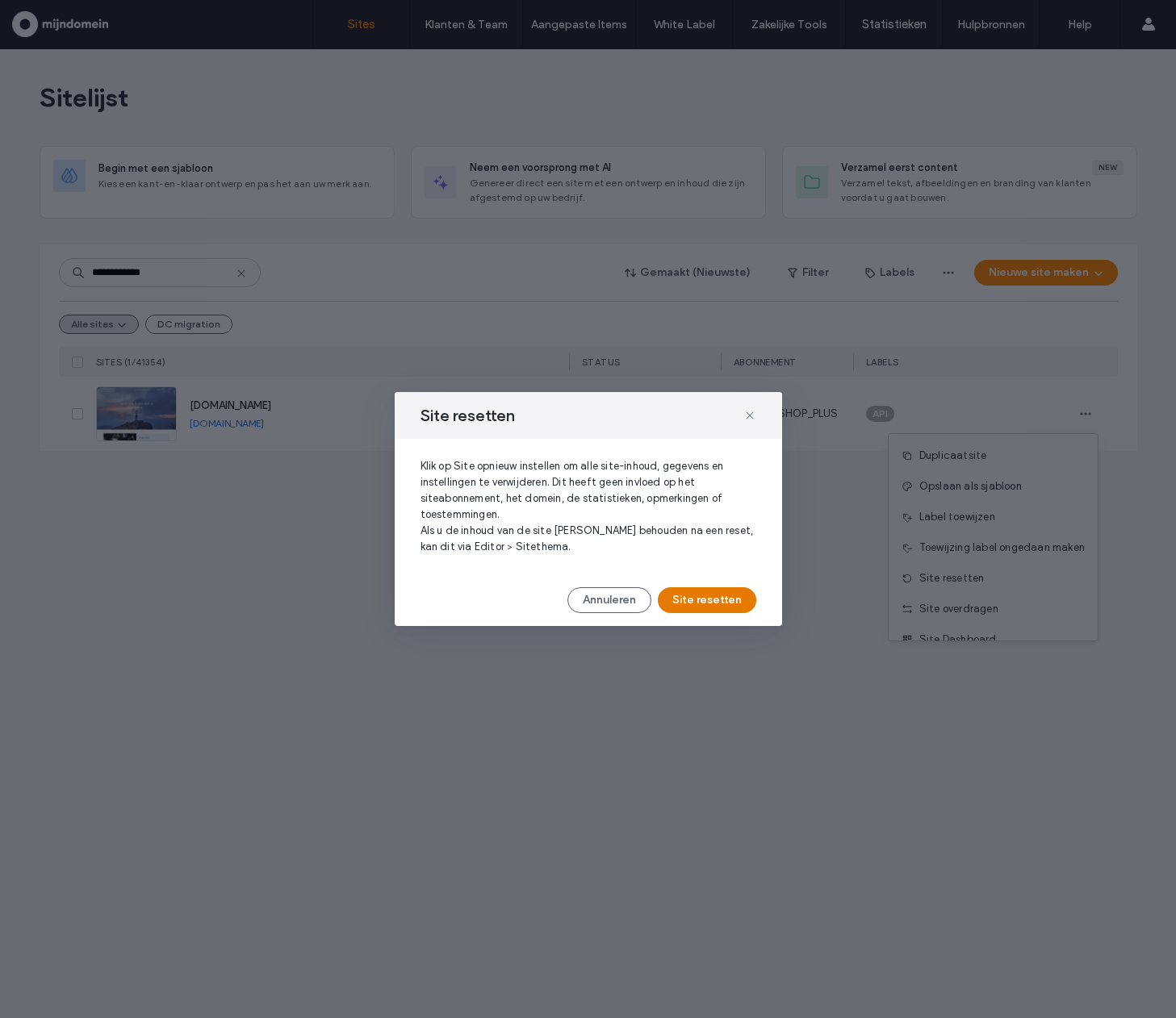
click at [712, 605] on button "Site resetten" at bounding box center [707, 600] width 99 height 26
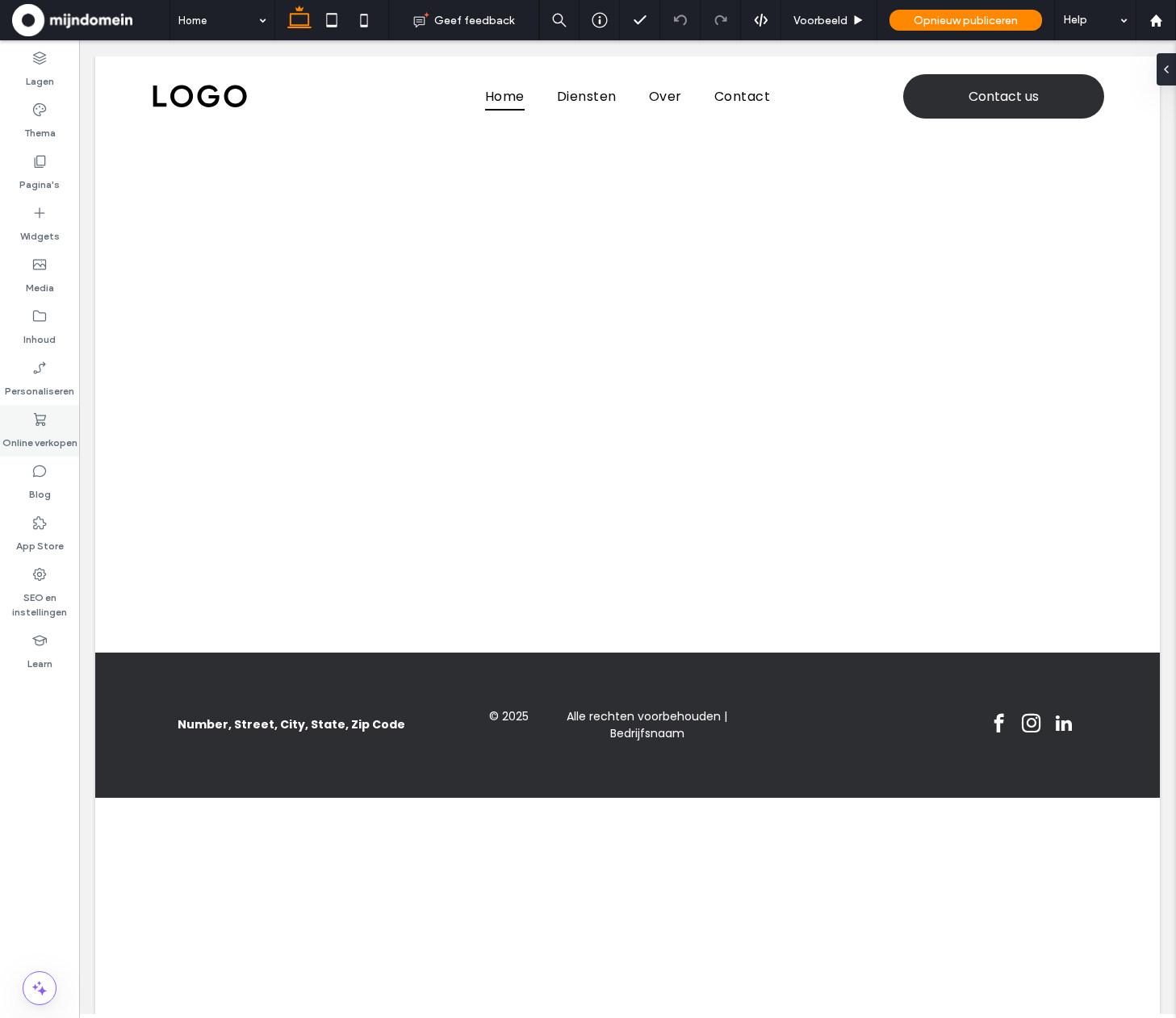
click at [53, 428] on label "Online verkopen" at bounding box center [40, 439] width 75 height 23
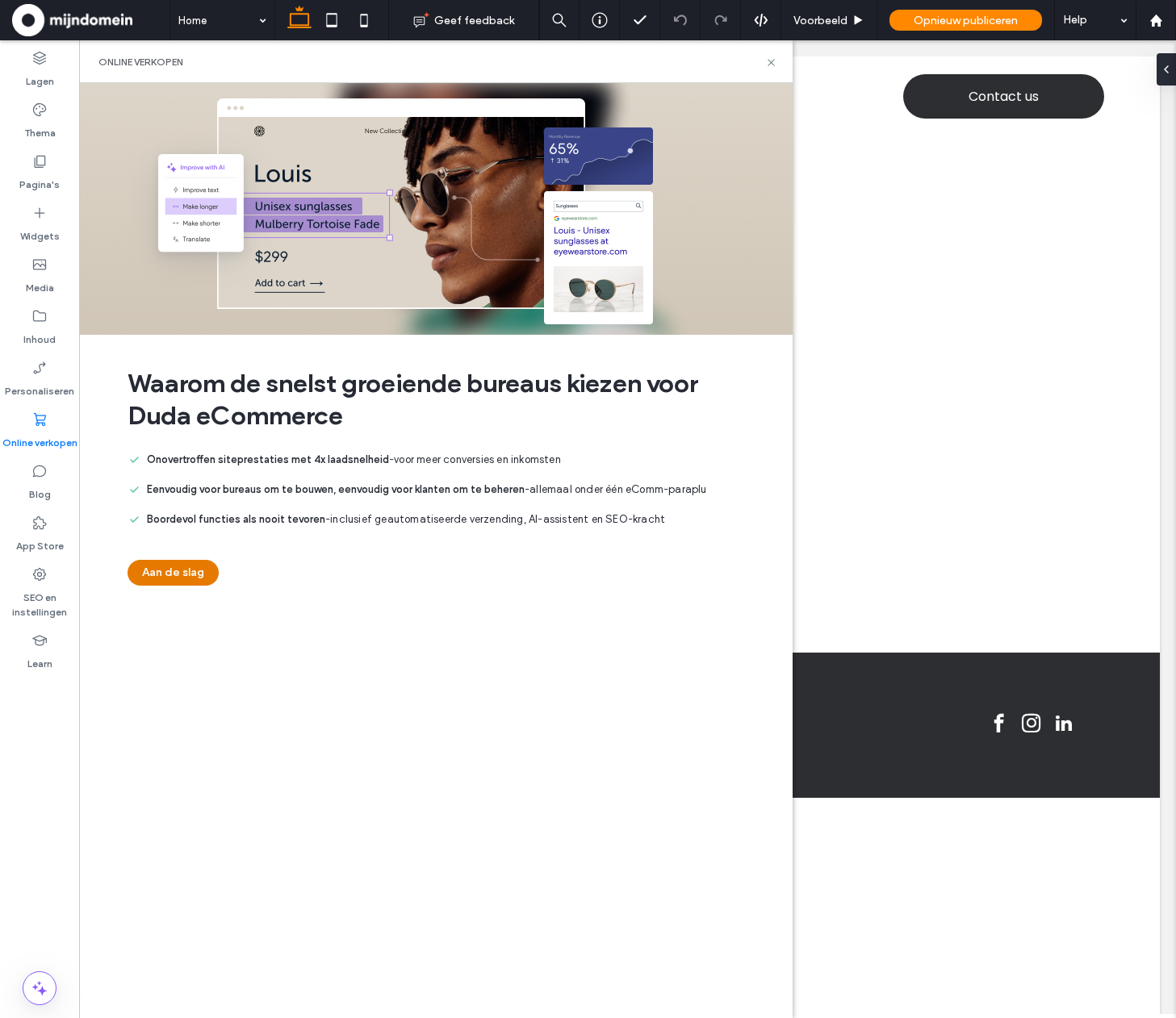
click at [186, 569] on button "Aan de slag" at bounding box center [173, 573] width 91 height 26
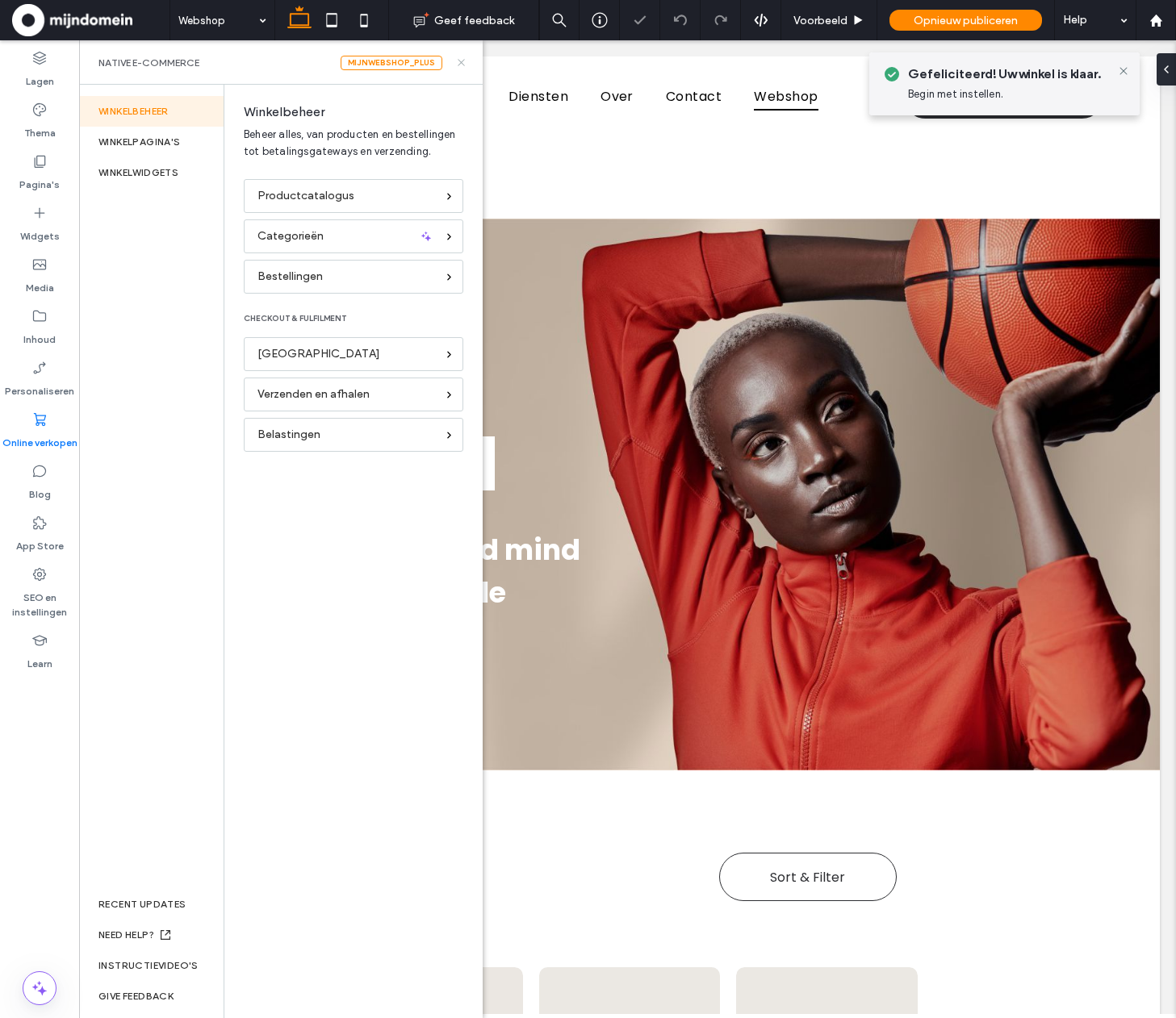
click at [456, 59] on icon at bounding box center [461, 63] width 12 height 12
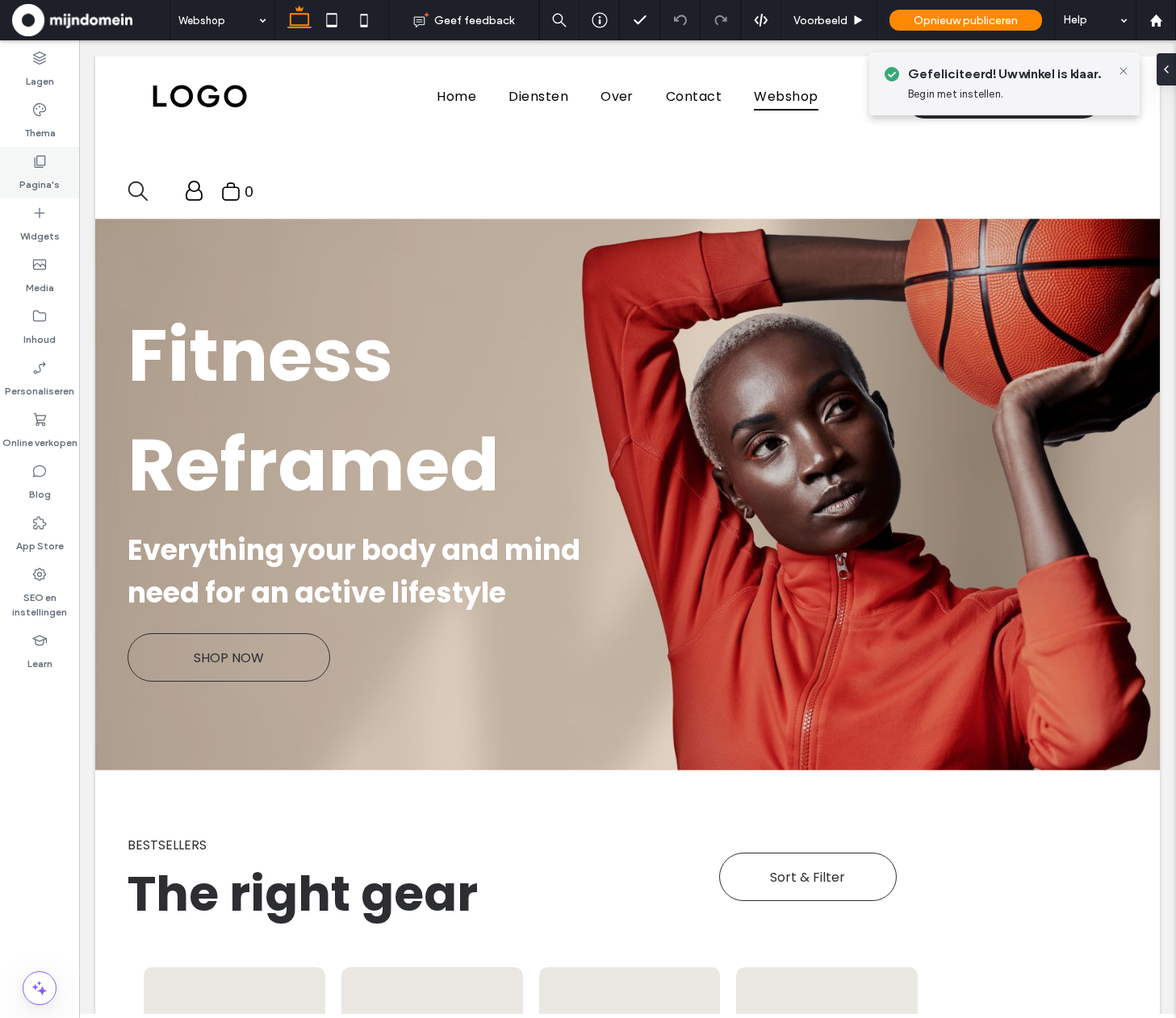
click at [36, 159] on use at bounding box center [41, 161] width 12 height 12
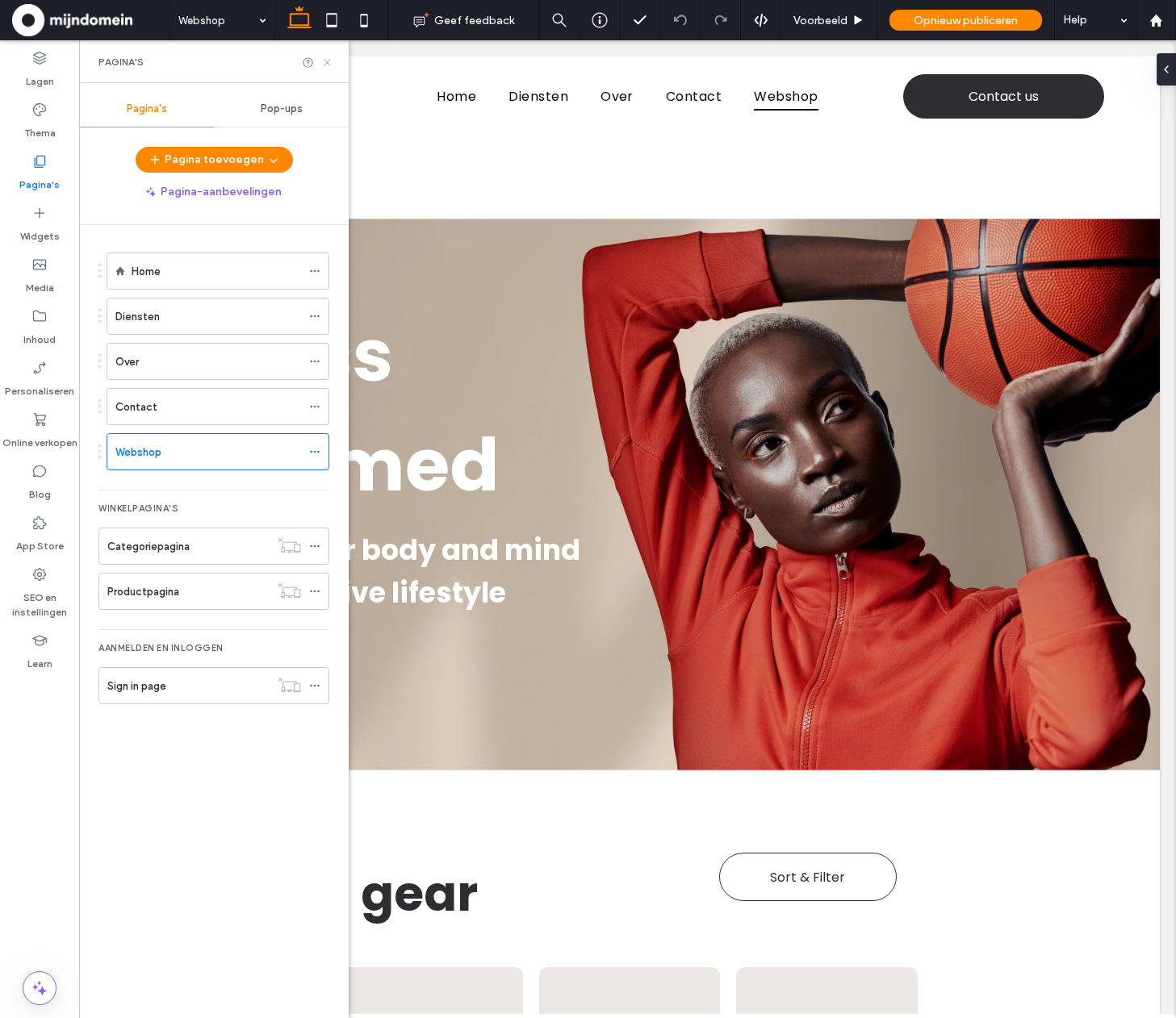
click at [326, 65] on icon at bounding box center [327, 63] width 12 height 12
